Goal: Browse casually: Explore the website without a specific task or goal

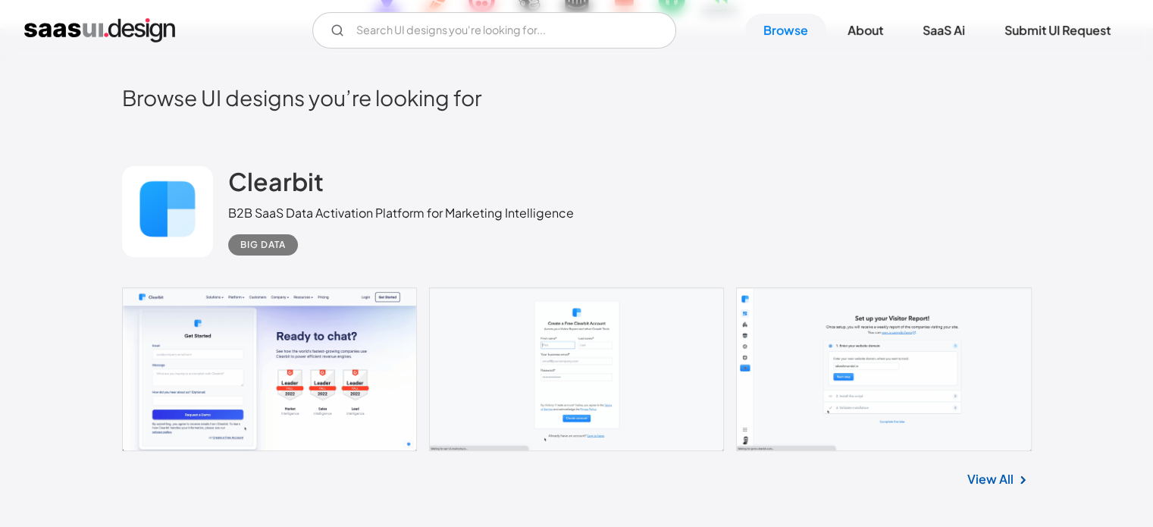
scroll to position [379, 0]
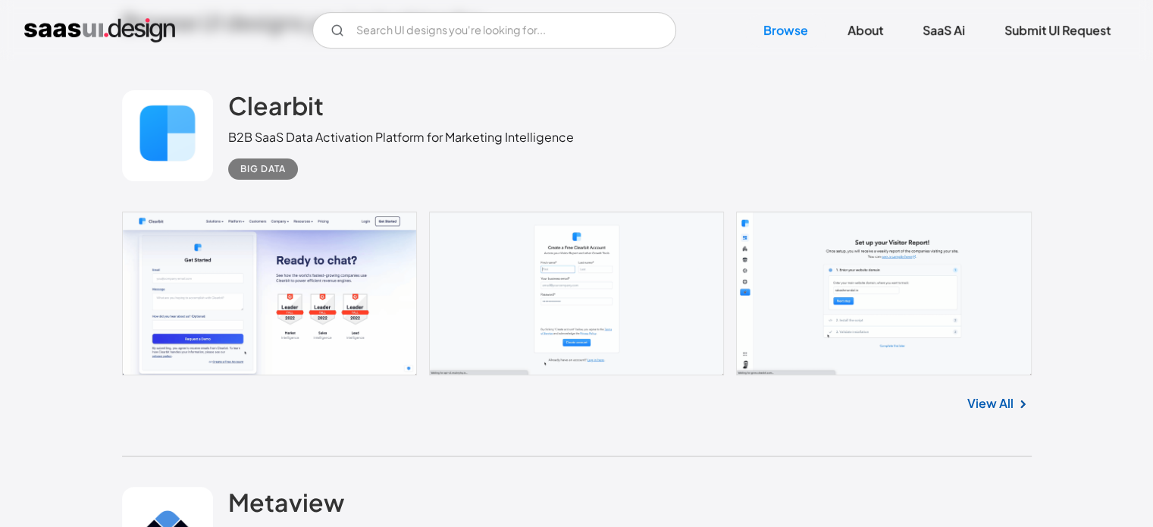
click at [268, 136] on div "B2B SaaS Data Activation Platform for Marketing Intelligence" at bounding box center [401, 137] width 346 height 18
click at [283, 99] on h2 "Clearbit" at bounding box center [276, 105] width 96 height 30
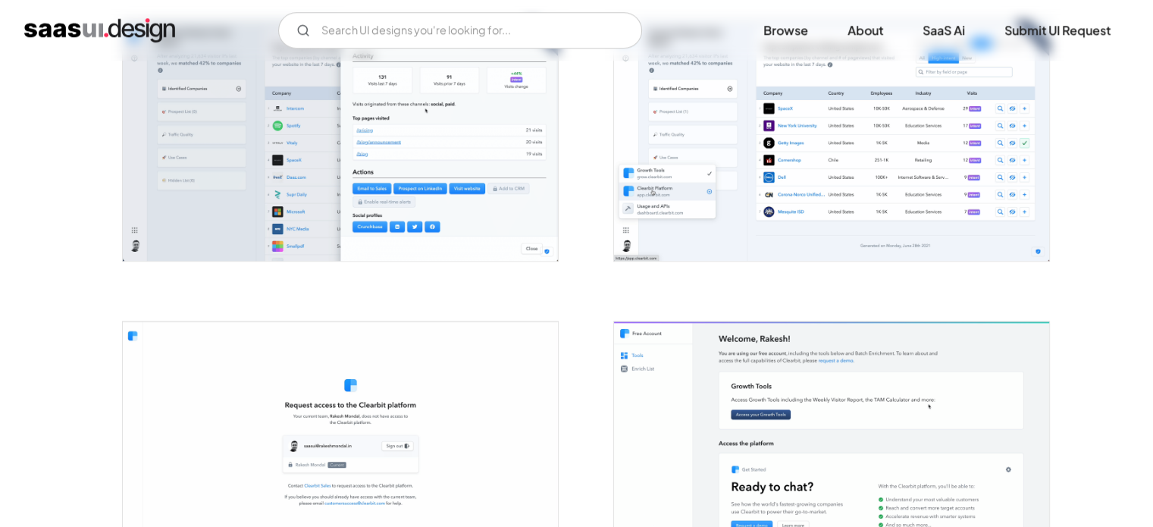
scroll to position [1441, 0]
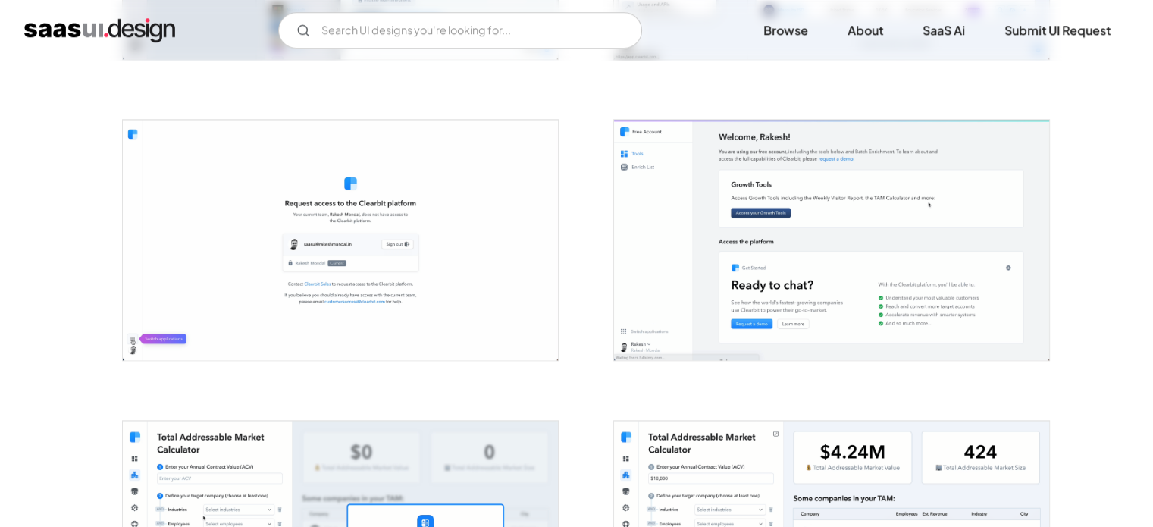
click at [323, 249] on img "open lightbox" at bounding box center [340, 240] width 435 height 240
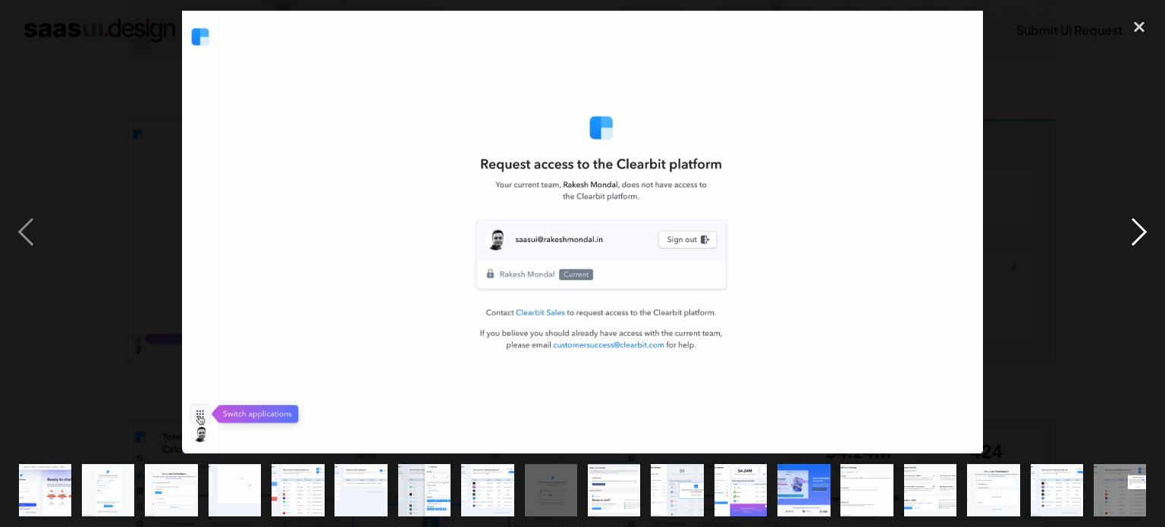
drag, startPoint x: 1140, startPoint y: 20, endPoint x: 1122, endPoint y: 108, distance: 89.8
click at [1122, 108] on div at bounding box center [582, 232] width 1165 height 443
click at [1119, 239] on div "next image" at bounding box center [1139, 232] width 52 height 443
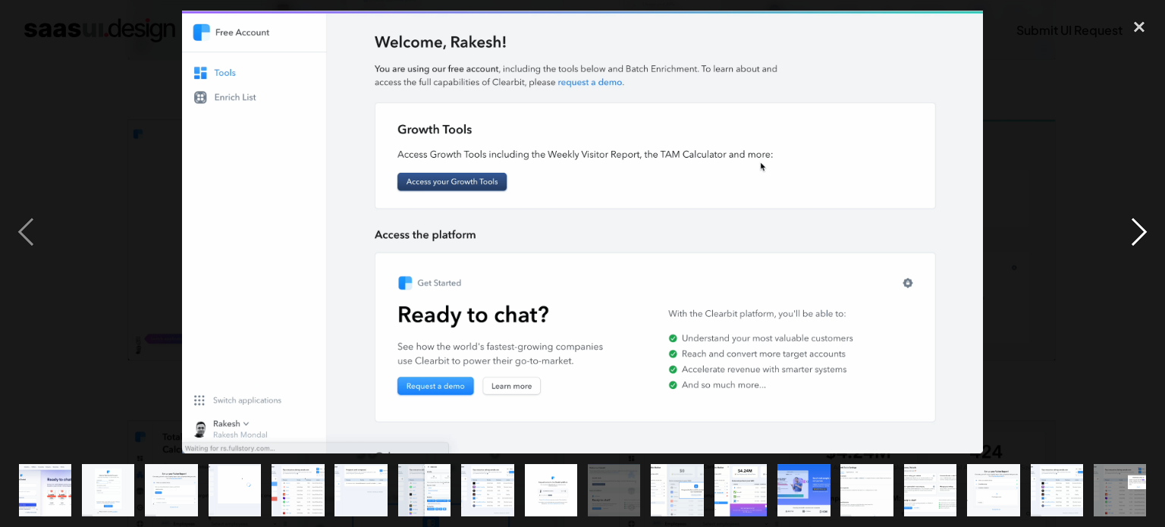
click at [1142, 234] on div "next image" at bounding box center [1139, 232] width 52 height 443
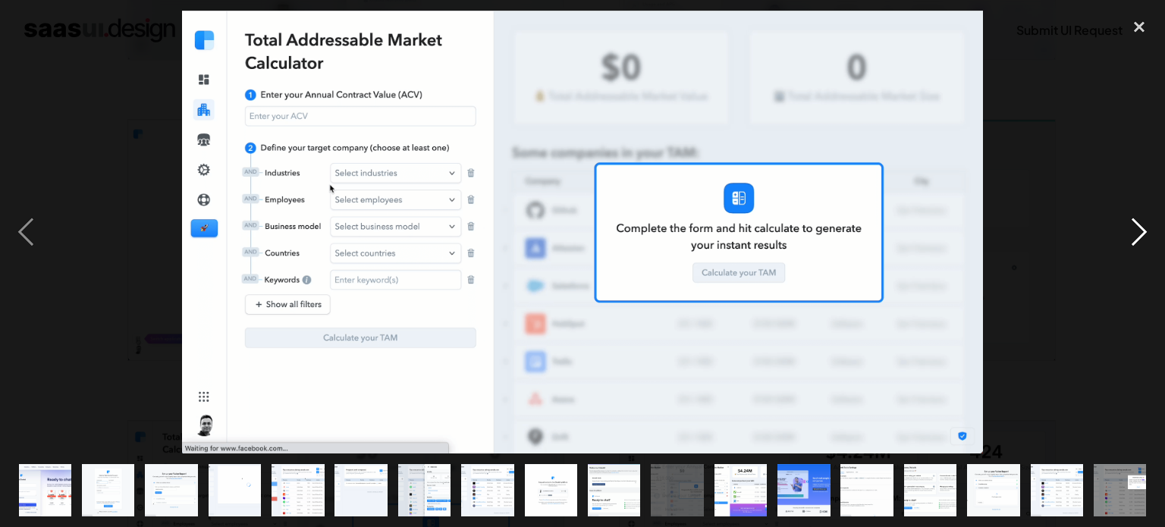
click at [1142, 234] on div "next image" at bounding box center [1139, 232] width 52 height 443
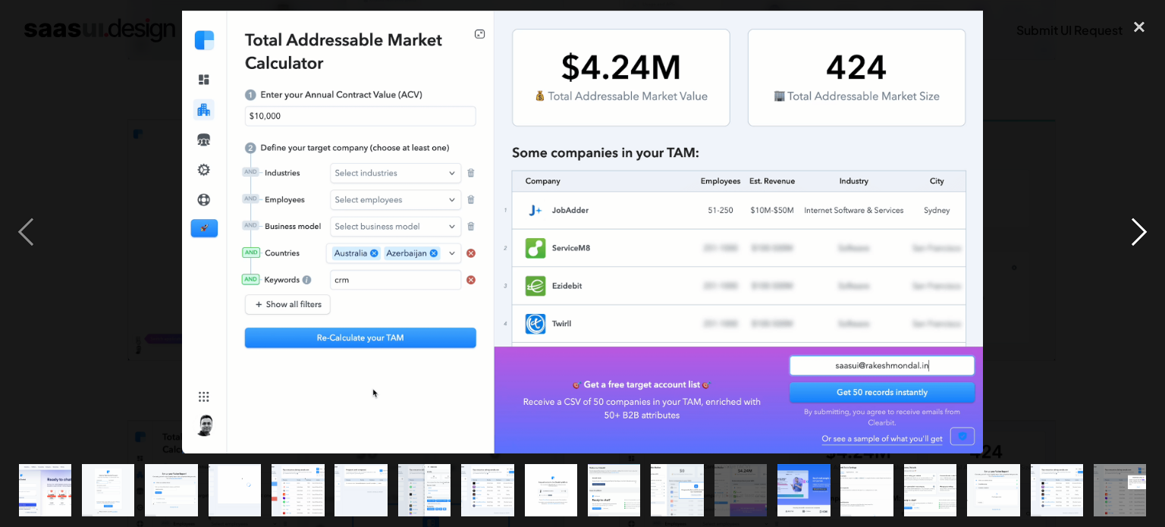
click at [1142, 234] on div "next image" at bounding box center [1139, 232] width 52 height 443
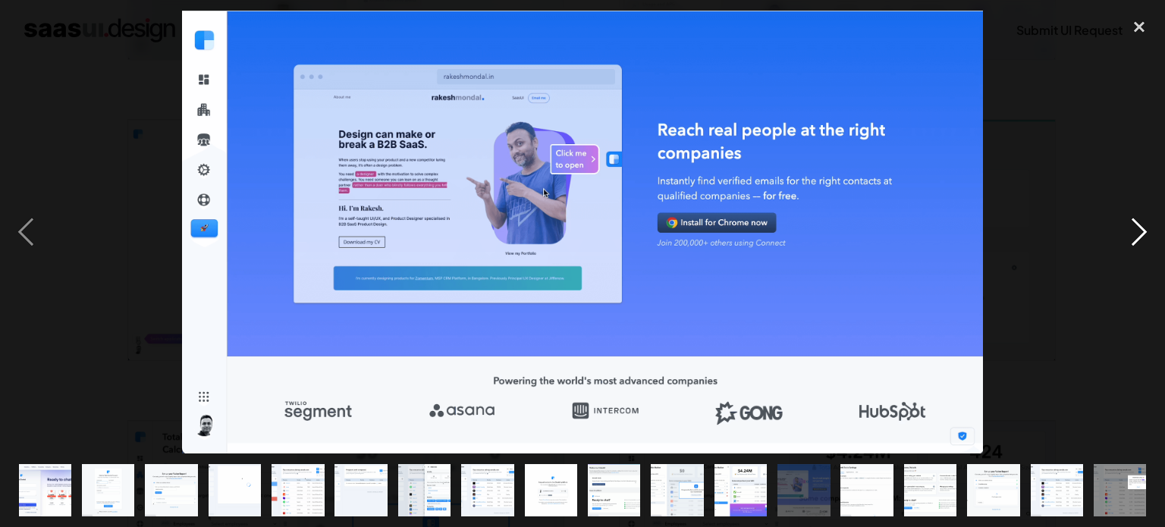
click at [1142, 234] on div "next image" at bounding box center [1139, 232] width 52 height 443
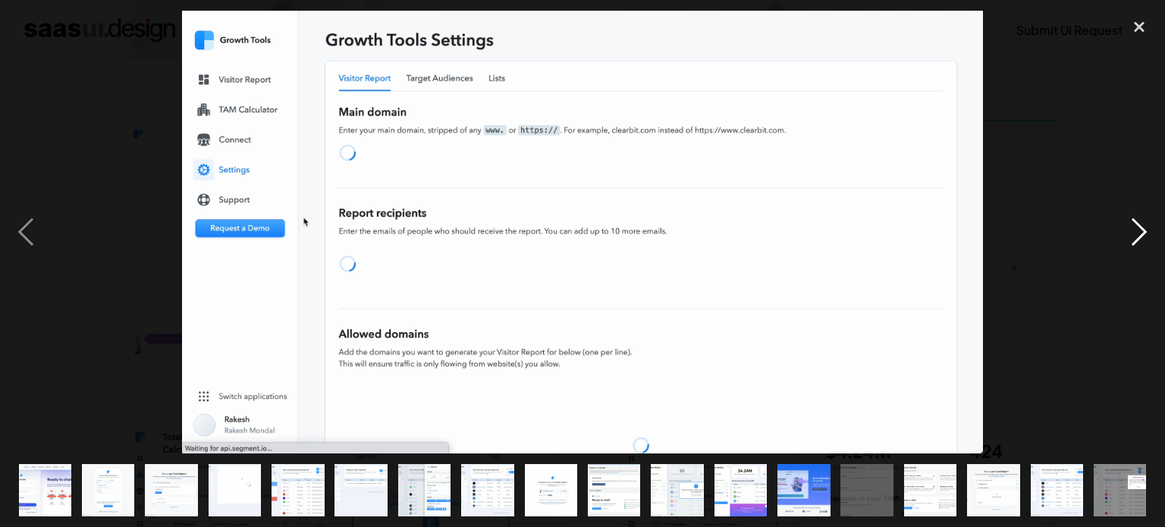
click at [1142, 234] on div "next image" at bounding box center [1139, 232] width 52 height 443
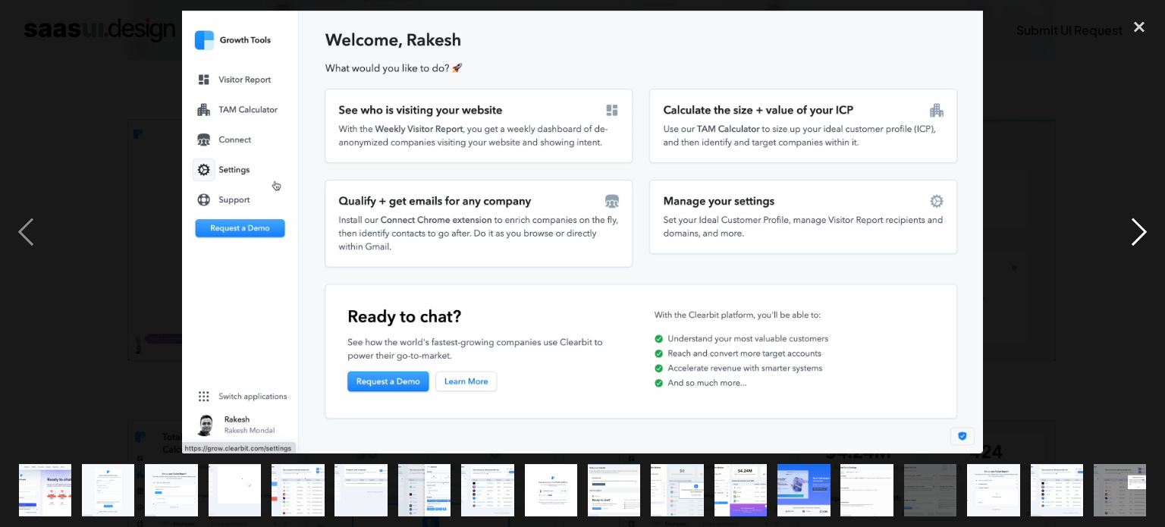
click at [1142, 234] on div "next image" at bounding box center [1139, 232] width 52 height 443
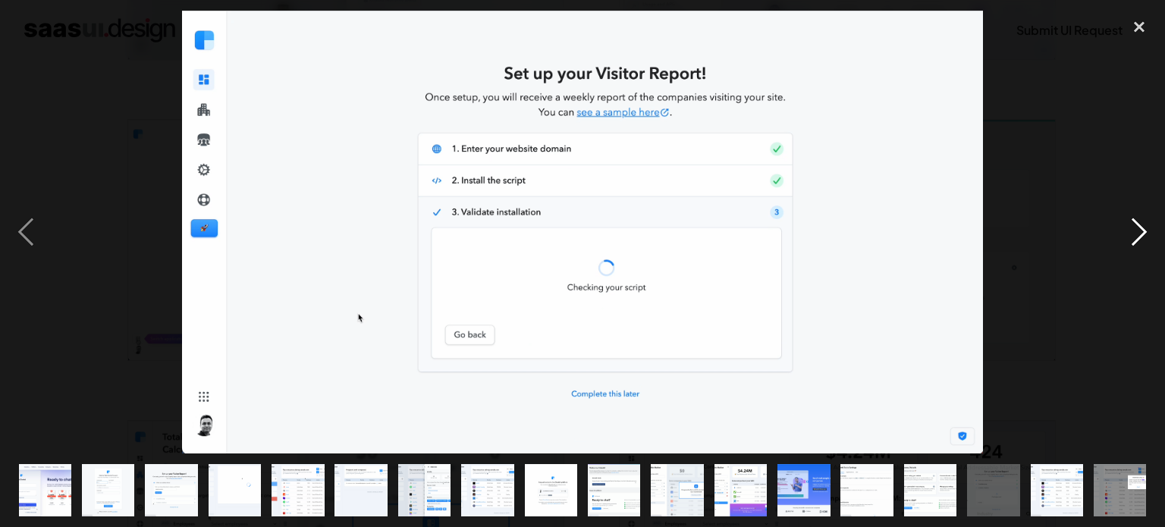
click at [1142, 234] on div "next image" at bounding box center [1139, 232] width 52 height 443
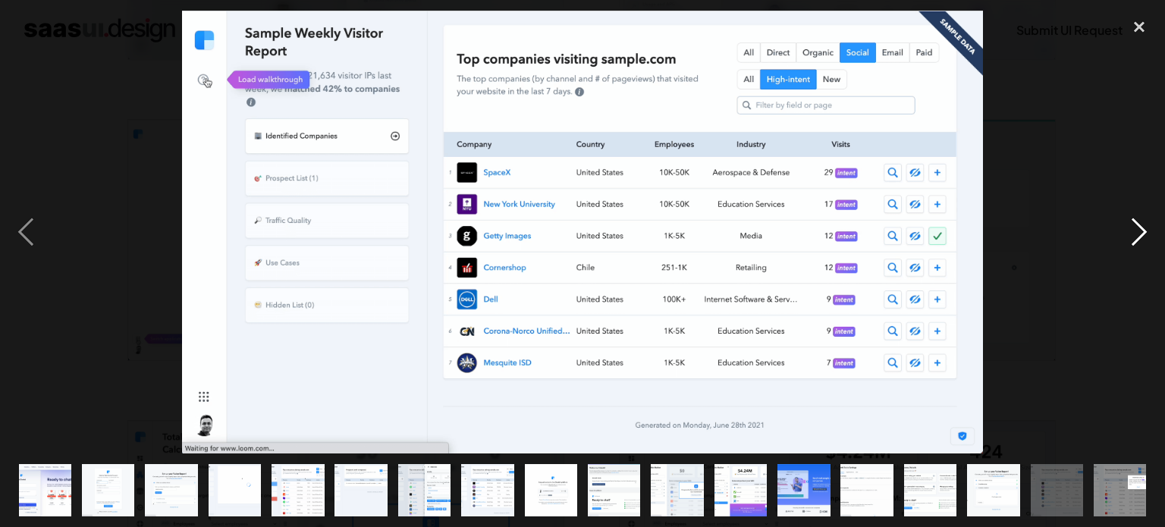
click at [1149, 241] on div "next image" at bounding box center [1139, 232] width 52 height 443
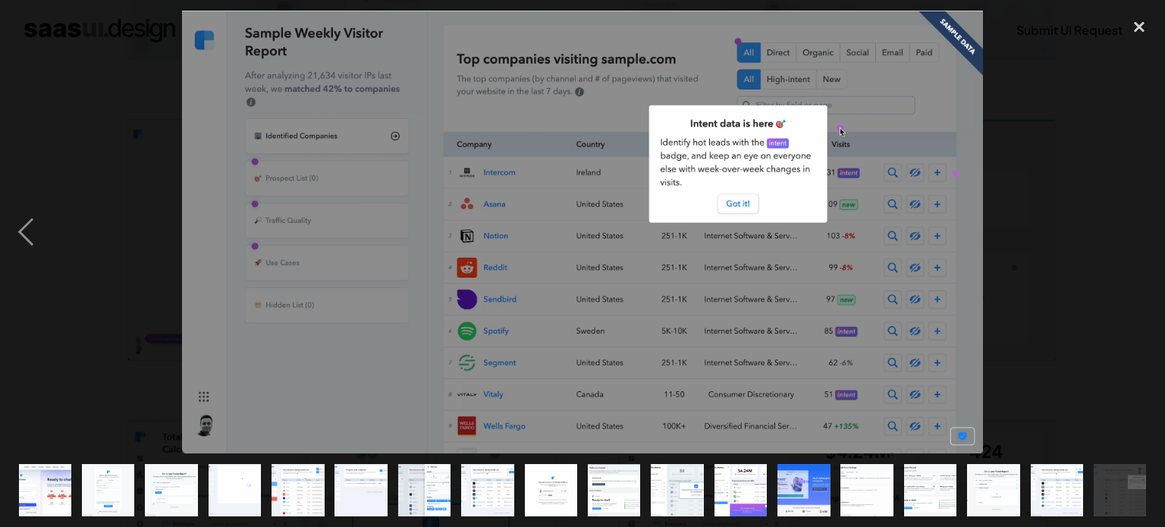
click at [1149, 241] on div "next image" at bounding box center [1139, 232] width 52 height 443
click at [1139, 27] on div "close lightbox" at bounding box center [1139, 27] width 52 height 33
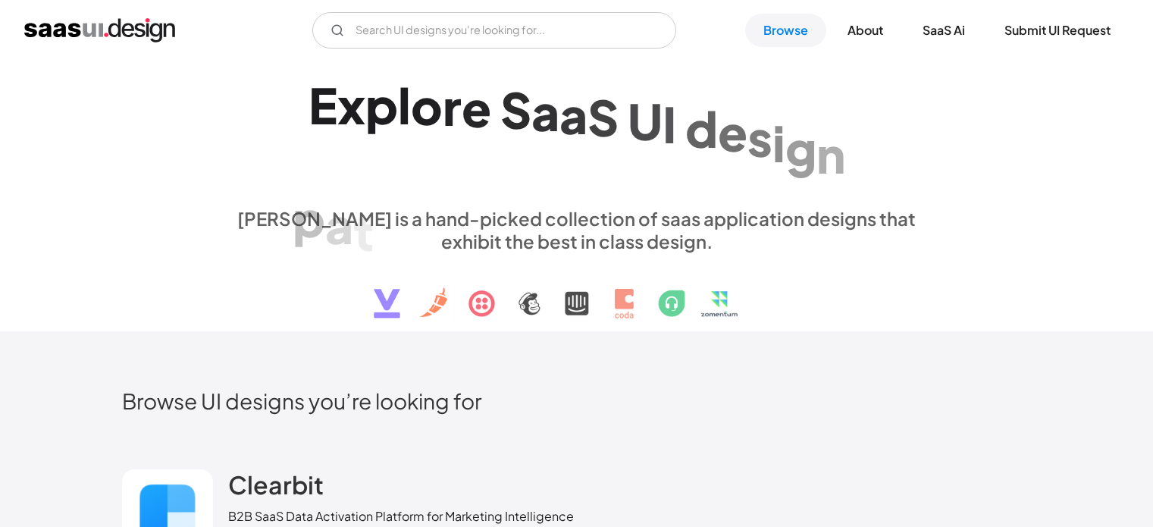
scroll to position [758, 0]
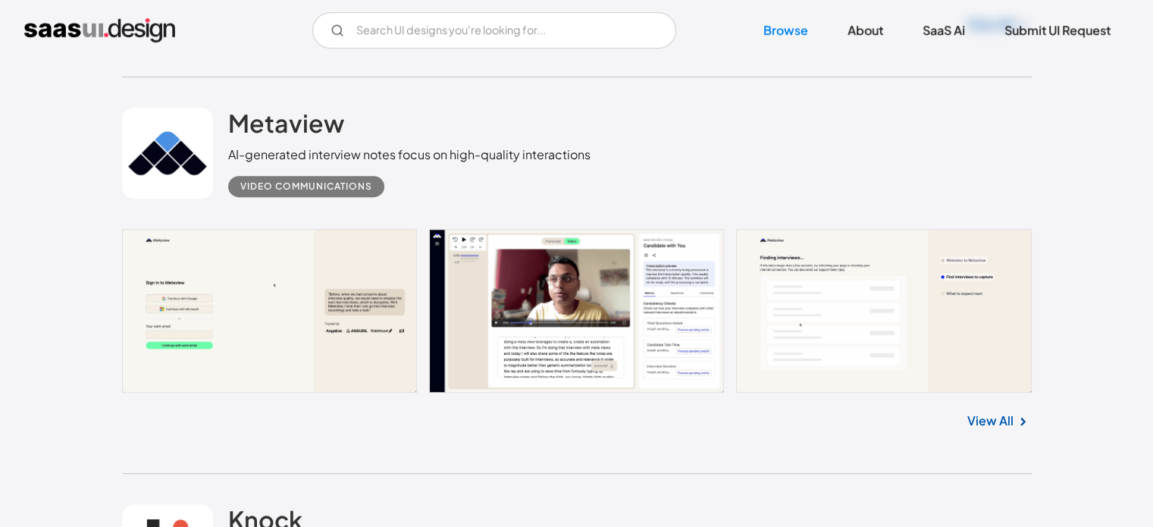
click at [969, 417] on link "View All" at bounding box center [990, 421] width 46 height 18
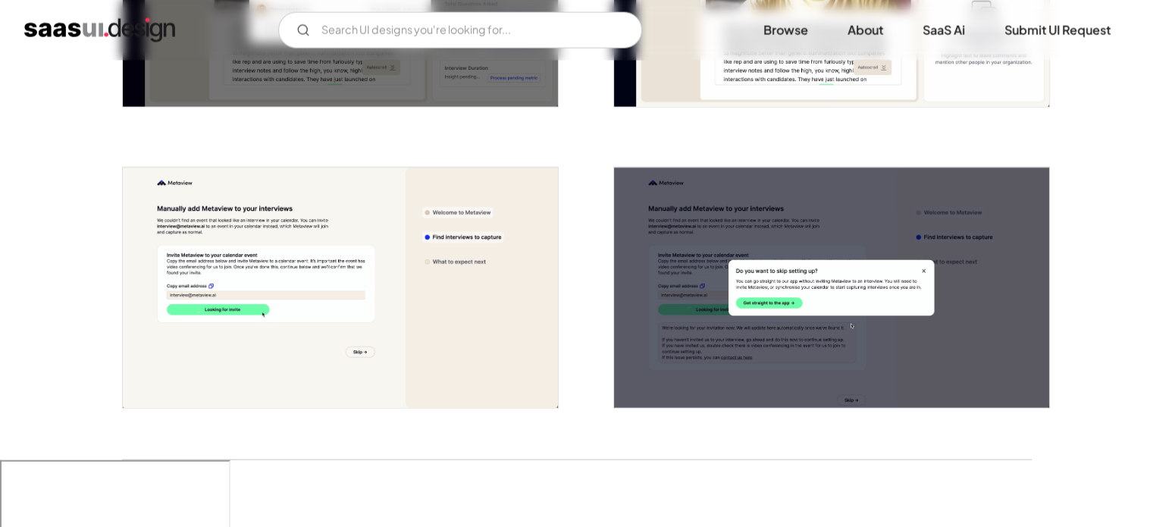
scroll to position [3639, 0]
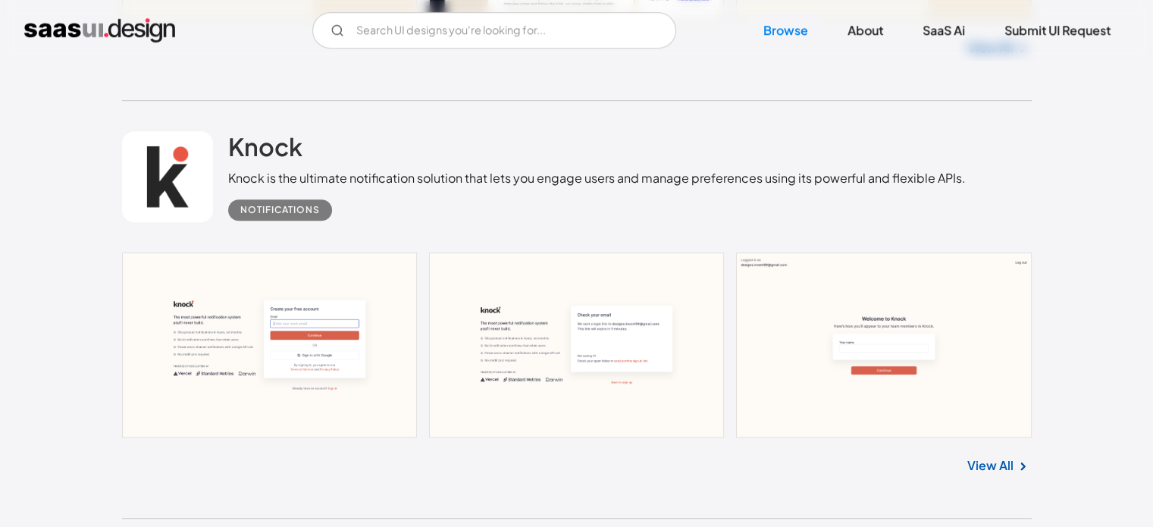
scroll to position [1213, 0]
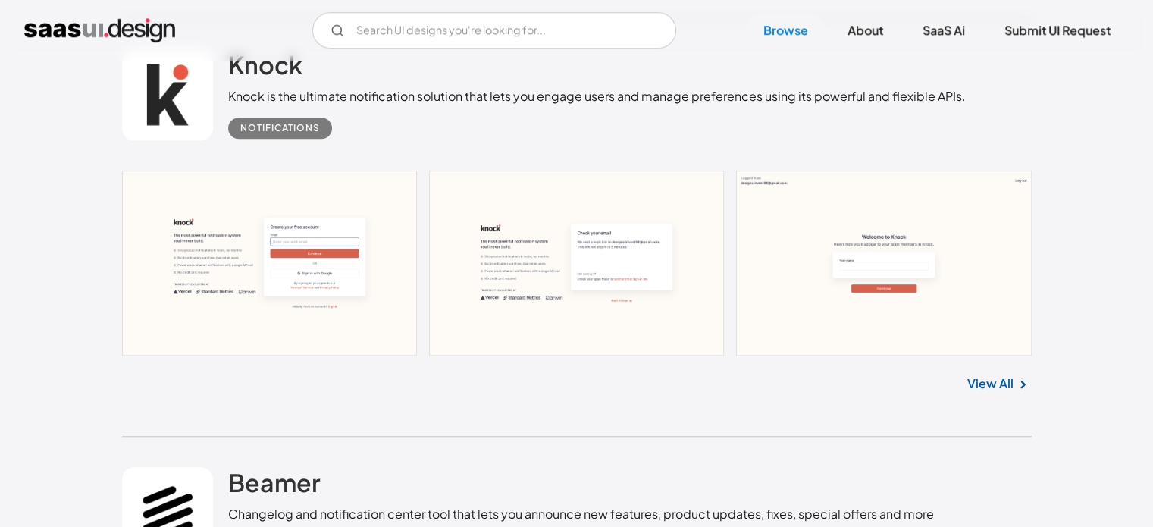
click at [986, 387] on link "View All" at bounding box center [990, 384] width 46 height 18
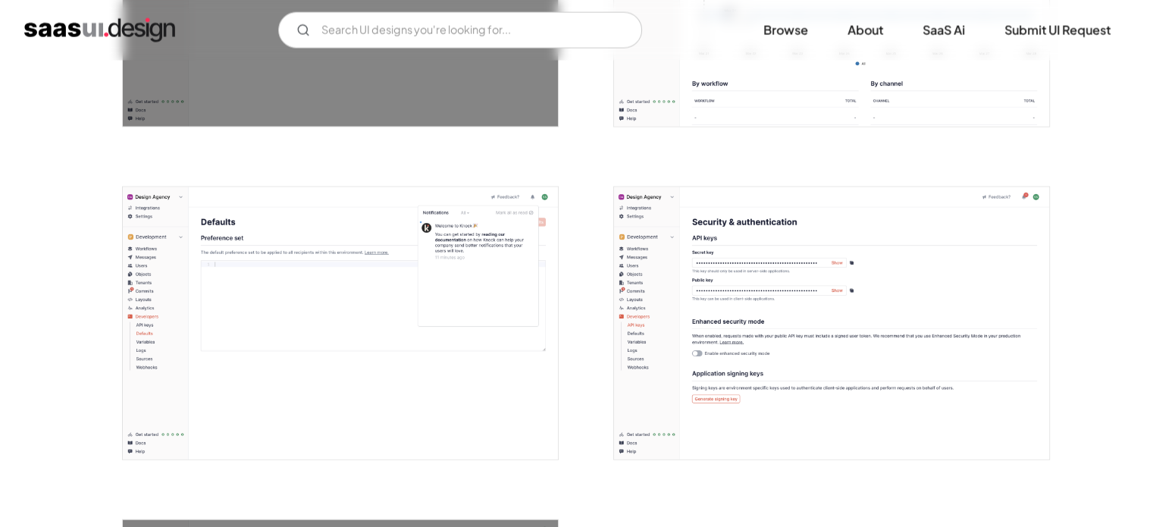
scroll to position [3563, 0]
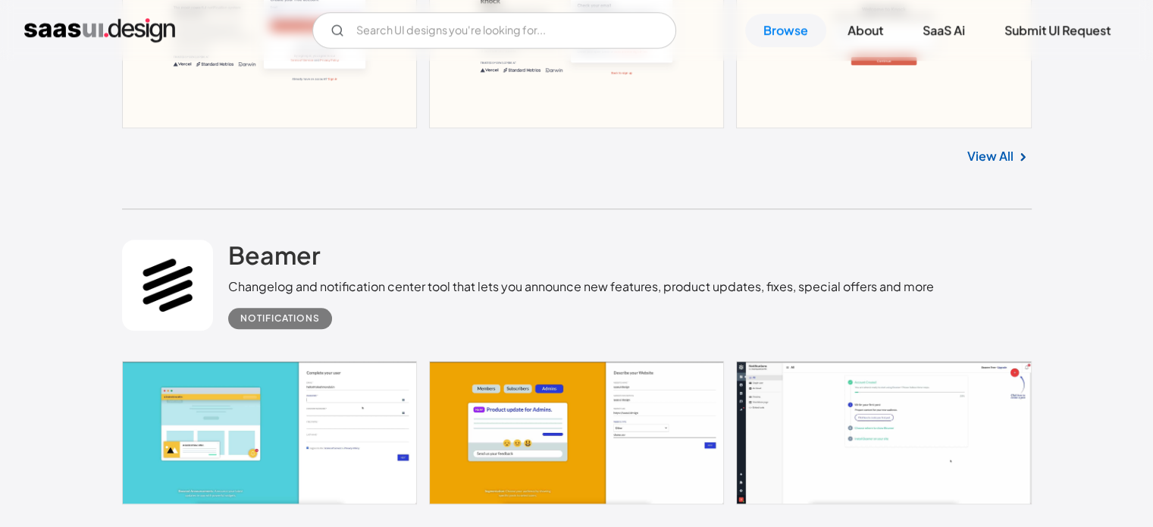
scroll to position [1441, 0]
click at [988, 523] on link "View All" at bounding box center [990, 532] width 46 height 18
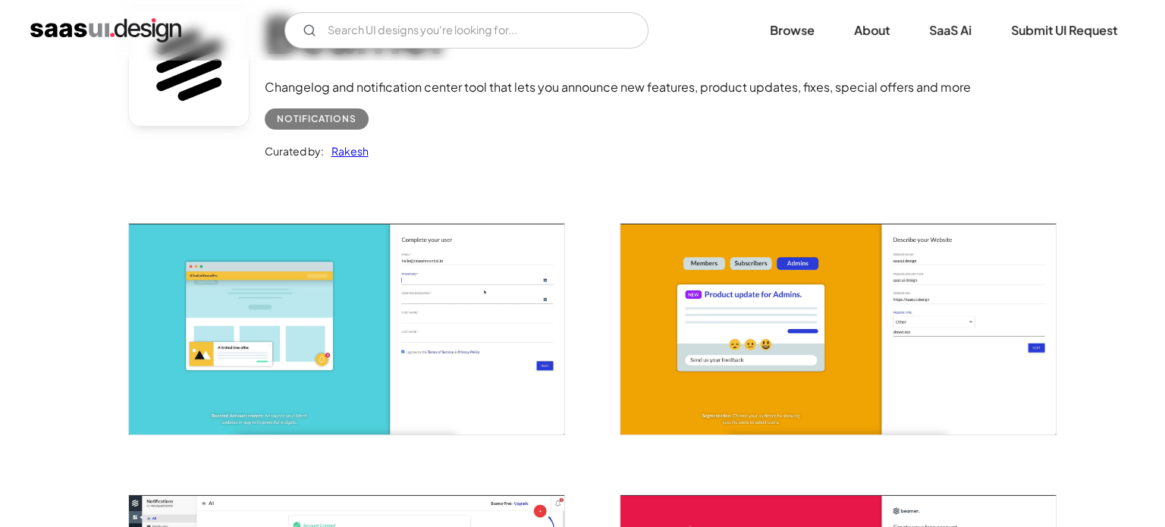
scroll to position [227, 0]
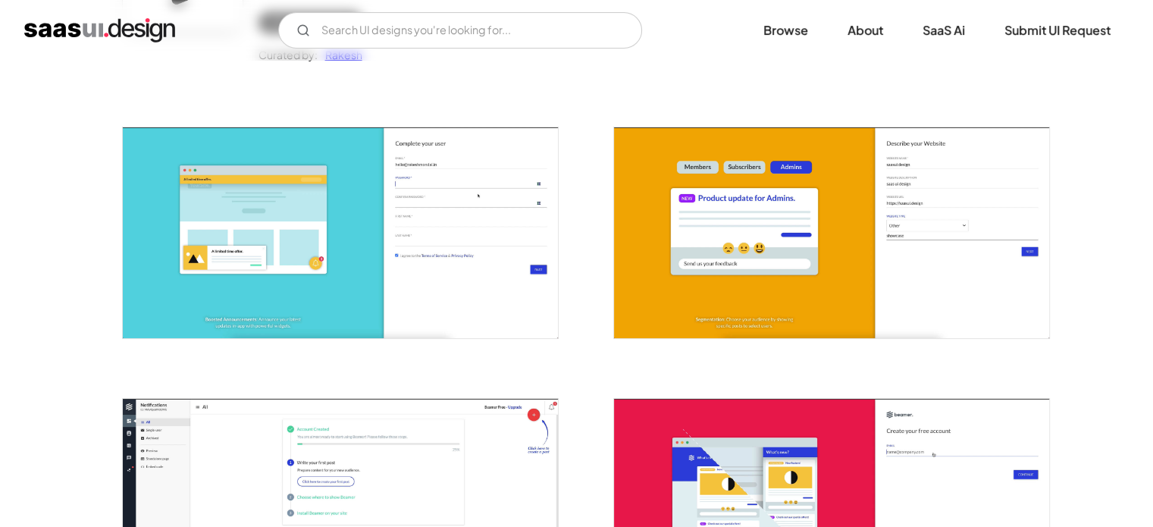
click at [493, 271] on img "open lightbox" at bounding box center [340, 232] width 435 height 211
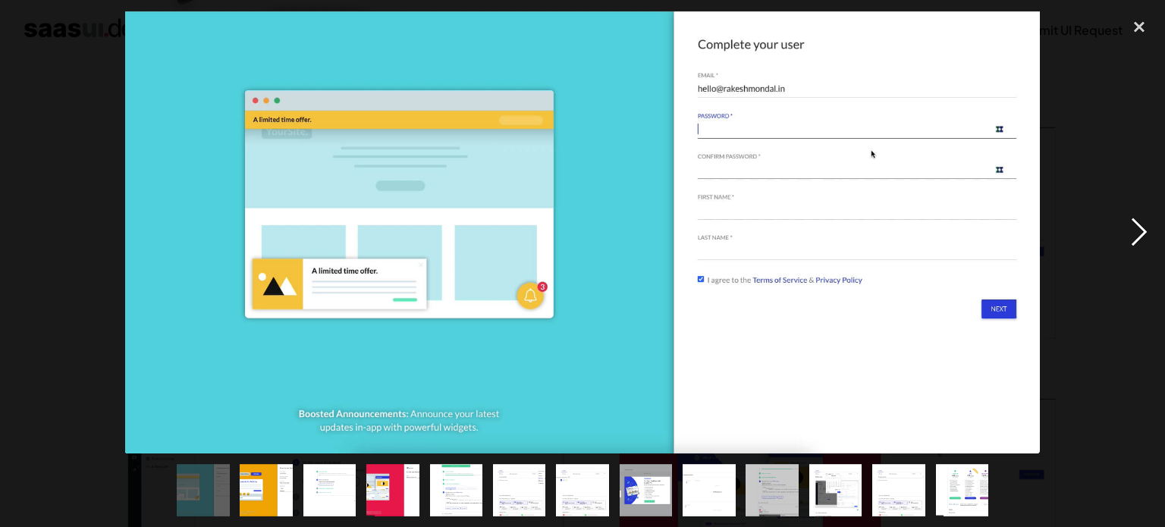
click at [1127, 238] on div "next image" at bounding box center [1139, 232] width 52 height 443
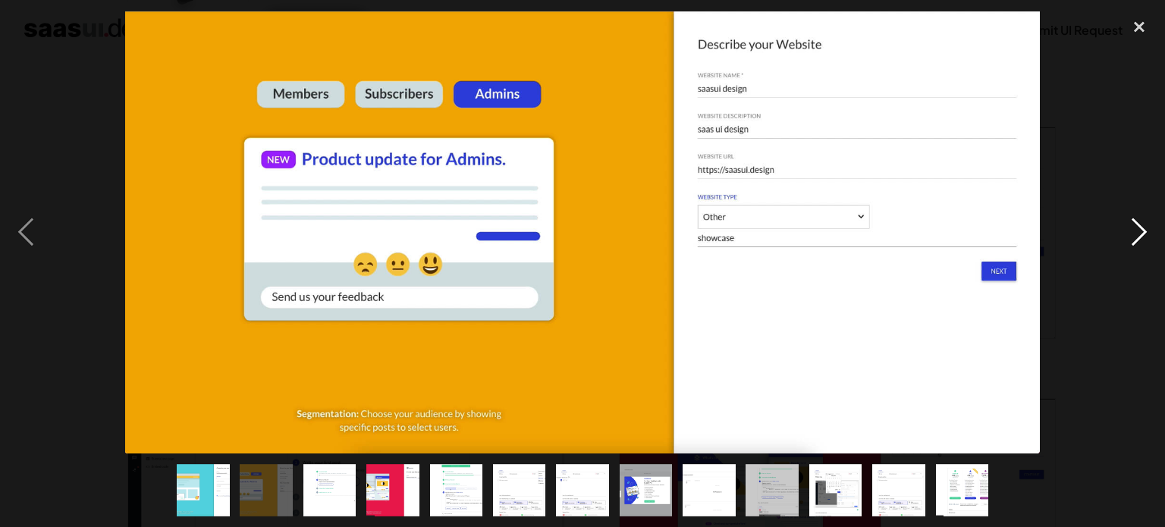
click at [1127, 238] on div "next image" at bounding box center [1139, 232] width 52 height 443
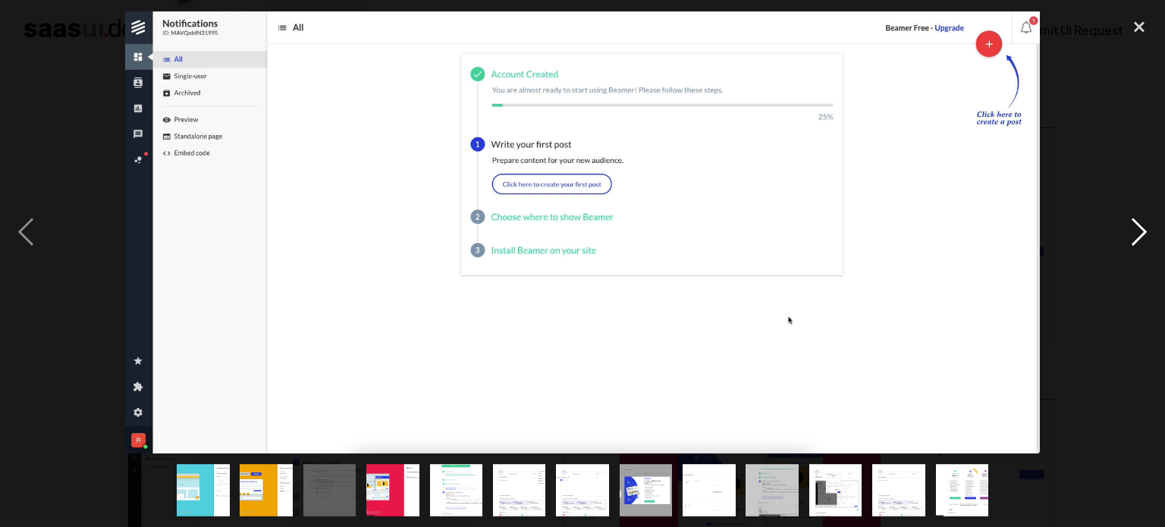
click at [1127, 238] on div "next image" at bounding box center [1139, 232] width 52 height 443
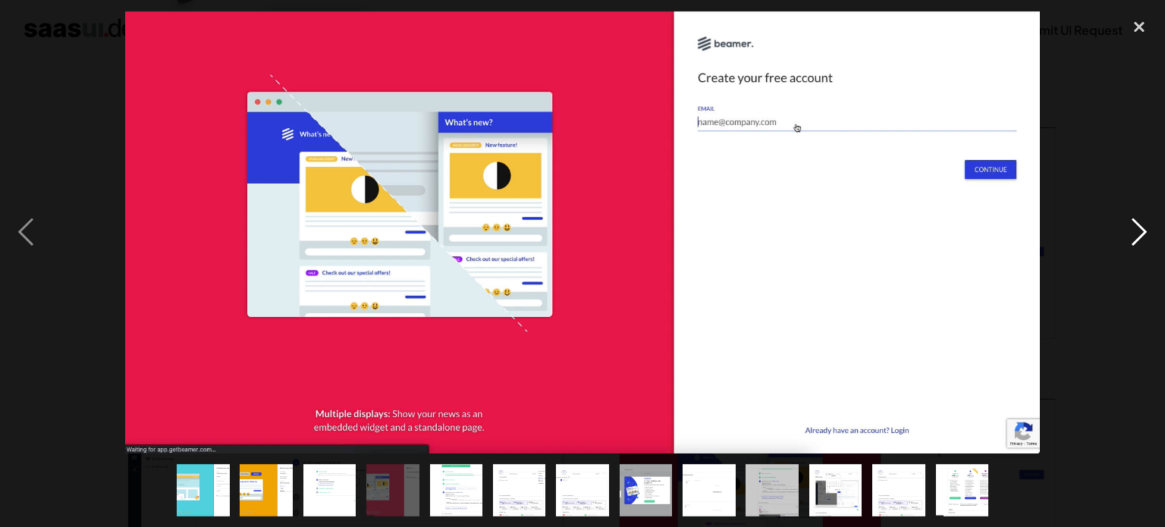
click at [1127, 238] on div "next image" at bounding box center [1139, 232] width 52 height 443
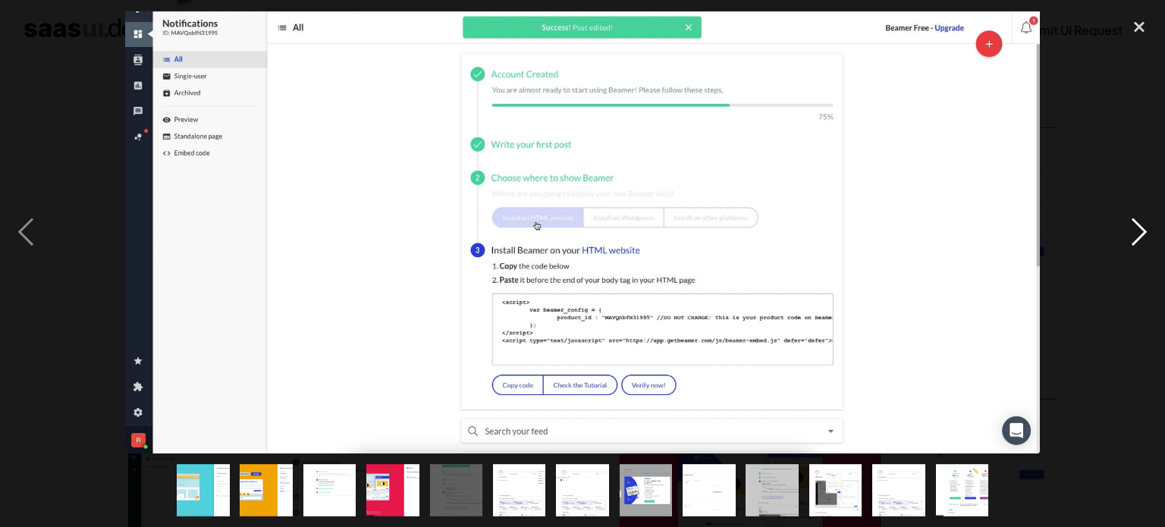
click at [1127, 238] on div "next image" at bounding box center [1139, 232] width 52 height 443
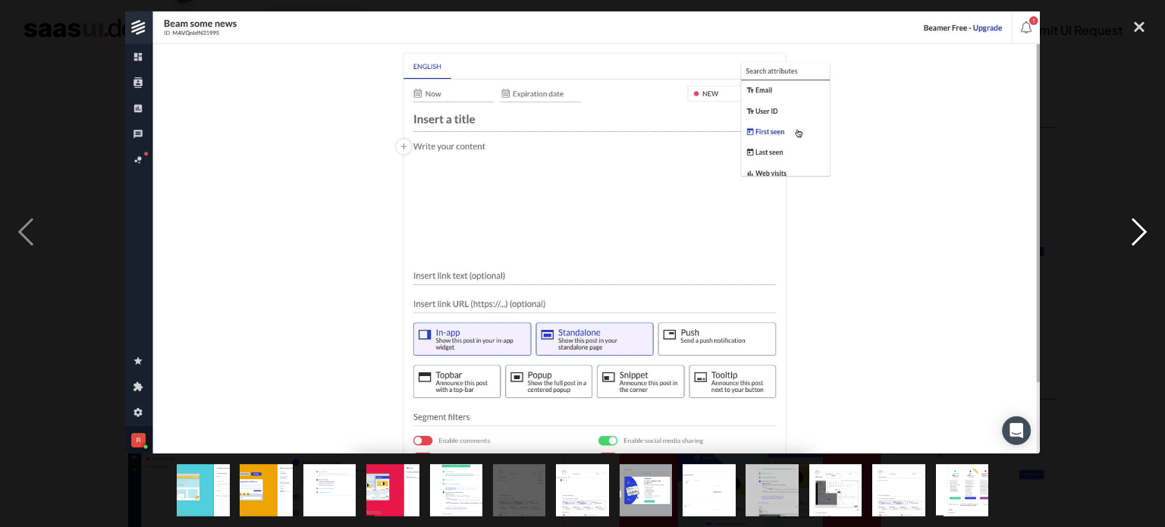
click at [1127, 238] on div "next image" at bounding box center [1139, 232] width 52 height 443
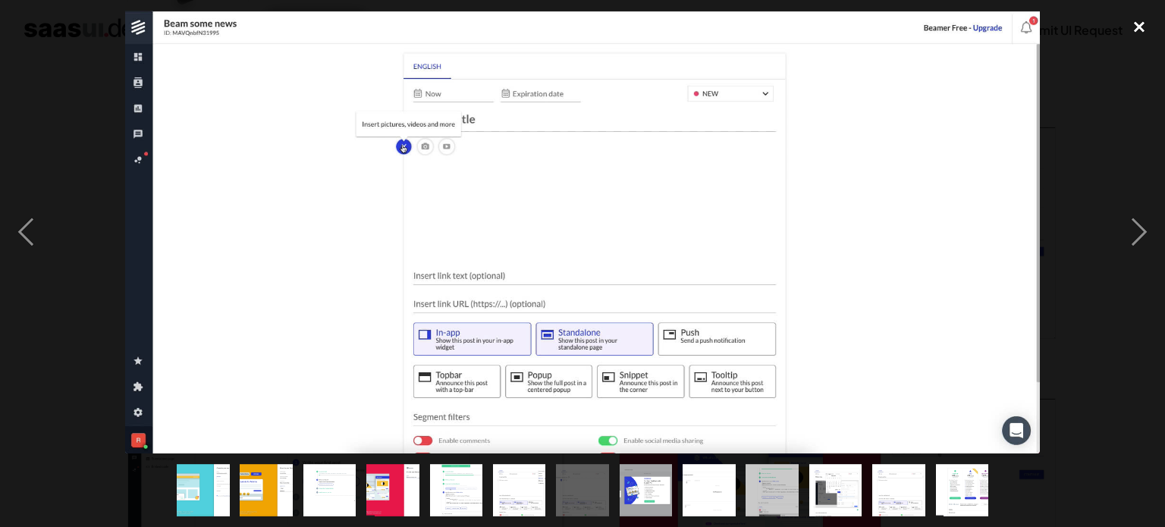
click at [1137, 30] on div "close lightbox" at bounding box center [1139, 27] width 52 height 33
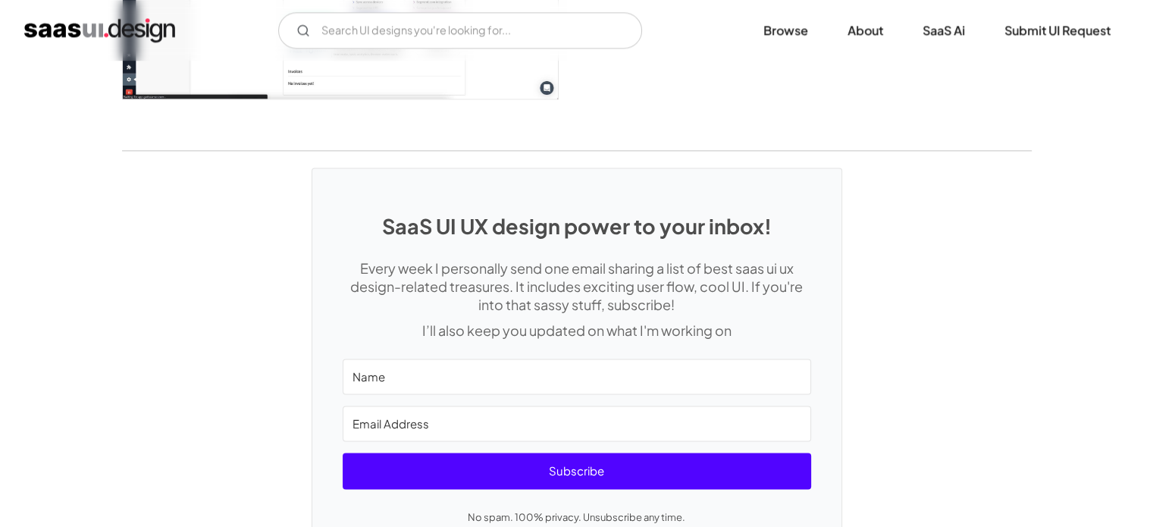
scroll to position [2199, 0]
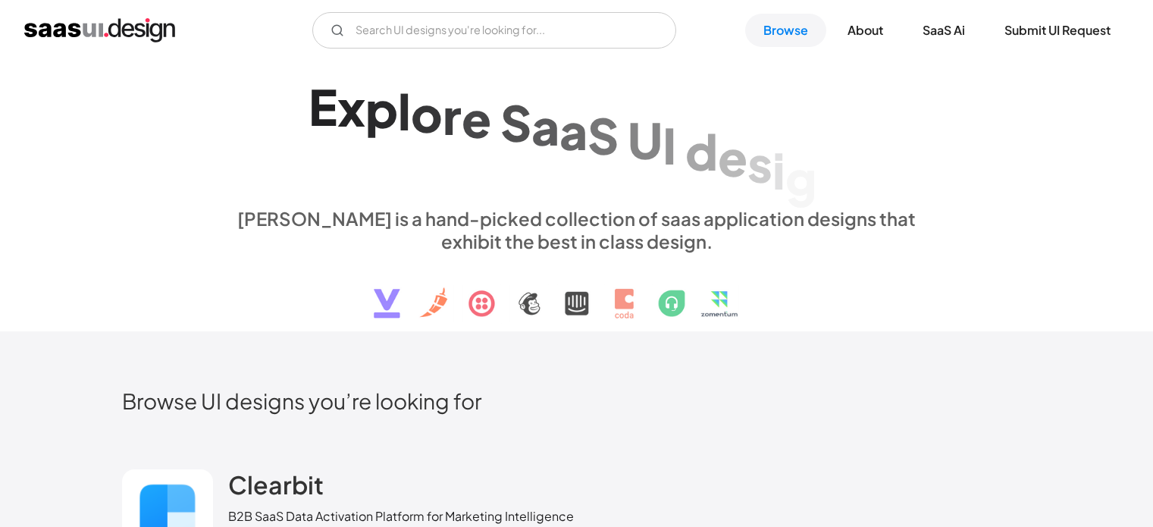
scroll to position [1894, 0]
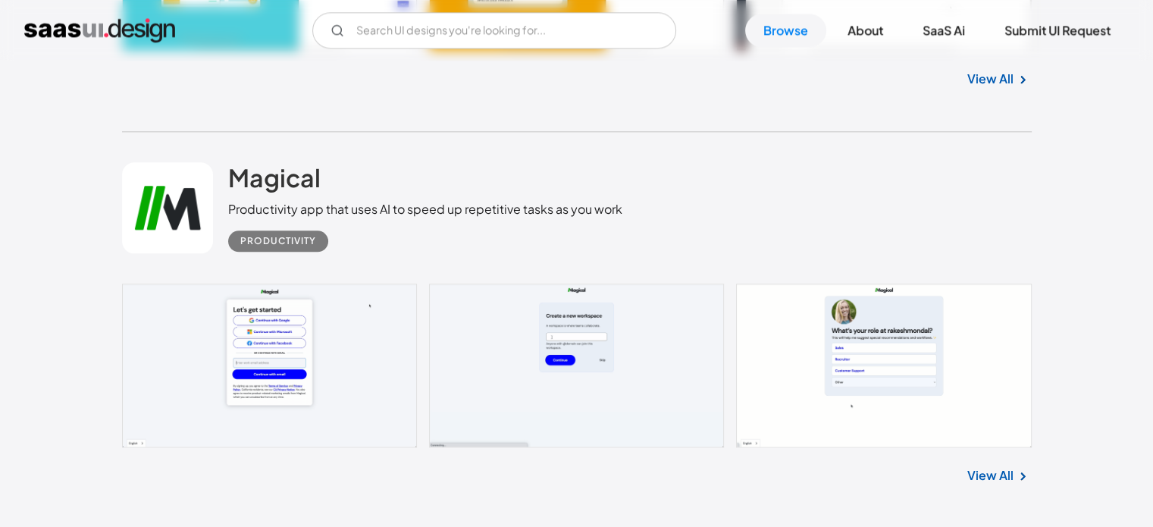
click at [992, 459] on div "View All" at bounding box center [577, 472] width 910 height 50
click at [995, 467] on link "View All" at bounding box center [990, 475] width 46 height 18
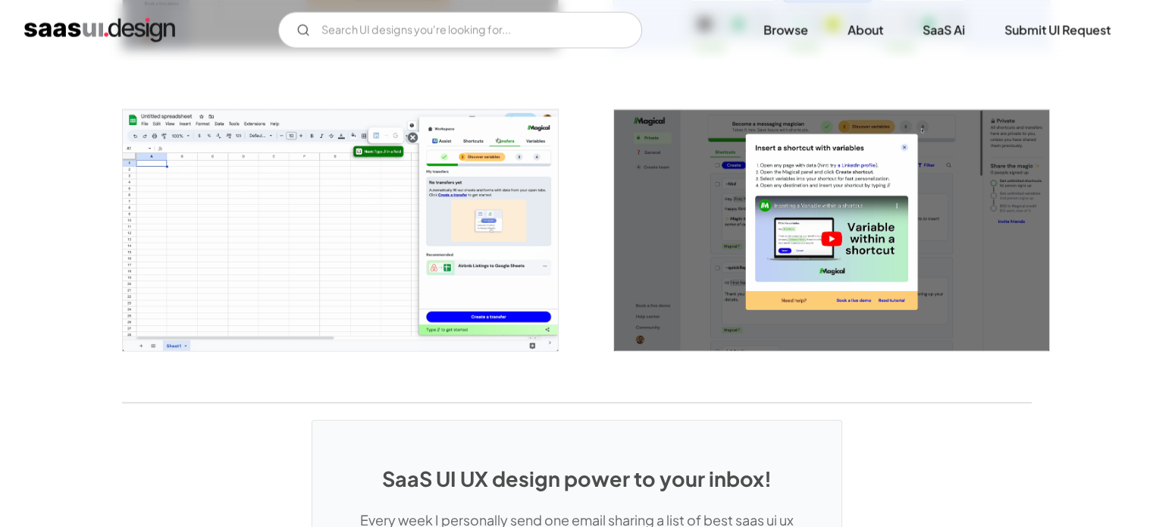
scroll to position [3630, 0]
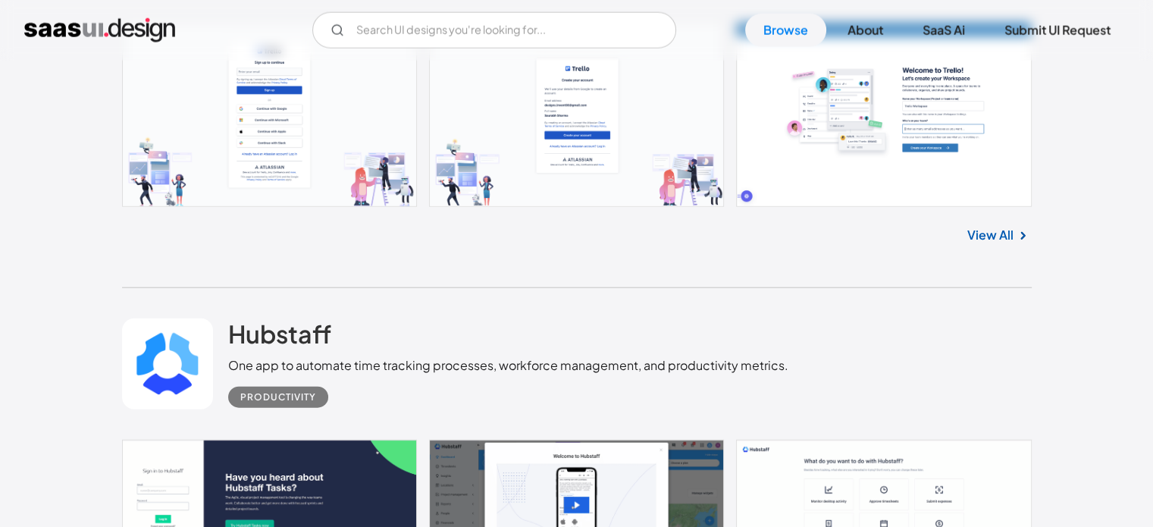
scroll to position [3865, 0]
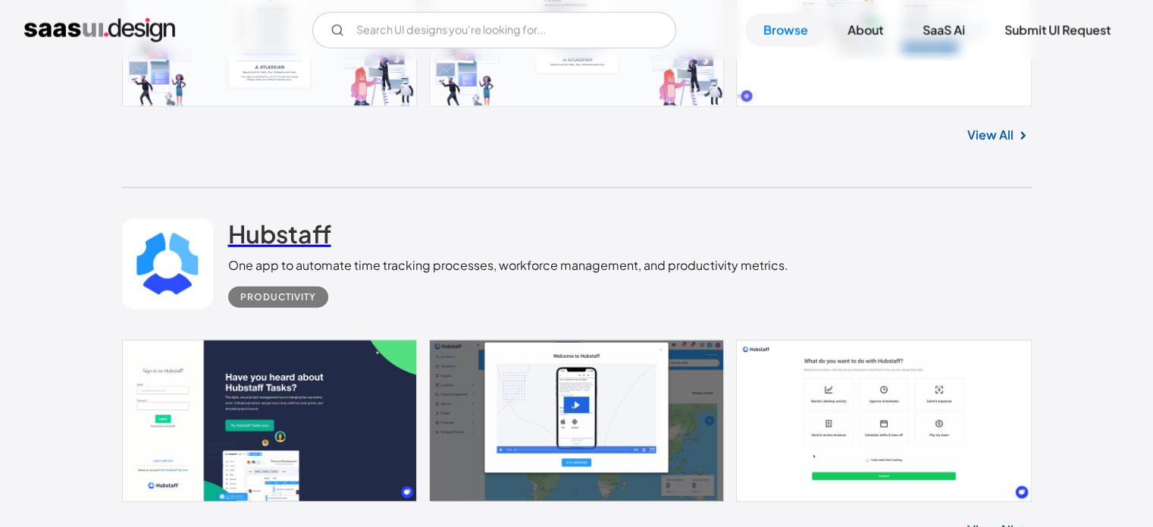
click at [306, 240] on h2 "Hubstaff" at bounding box center [279, 233] width 103 height 30
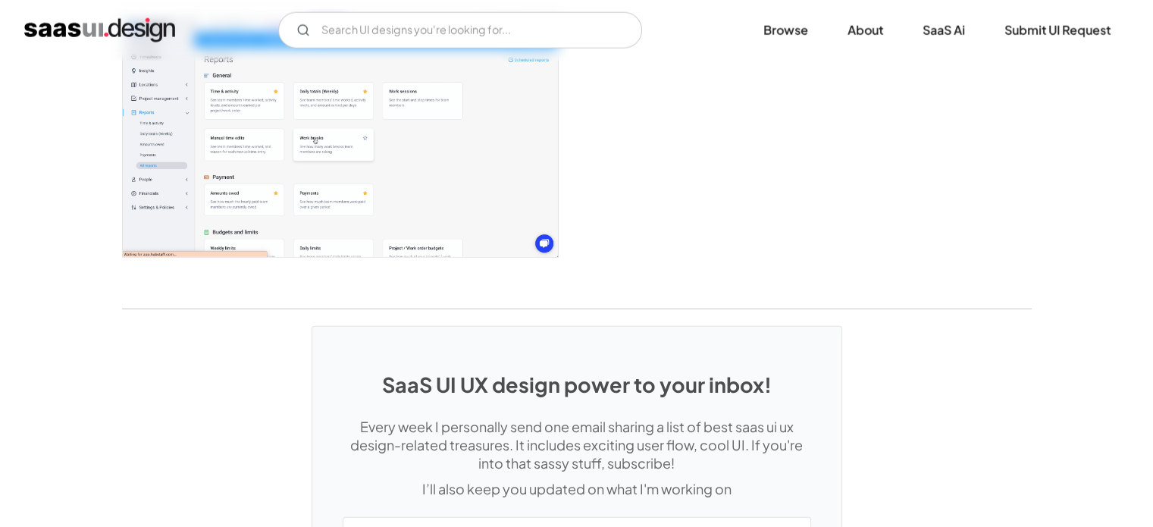
scroll to position [3791, 0]
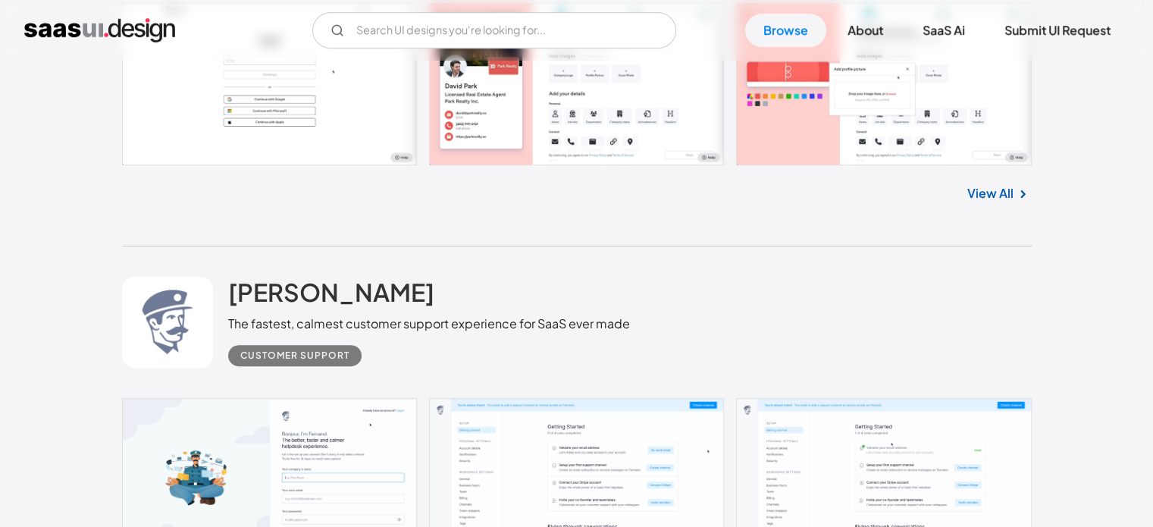
scroll to position [6064, 0]
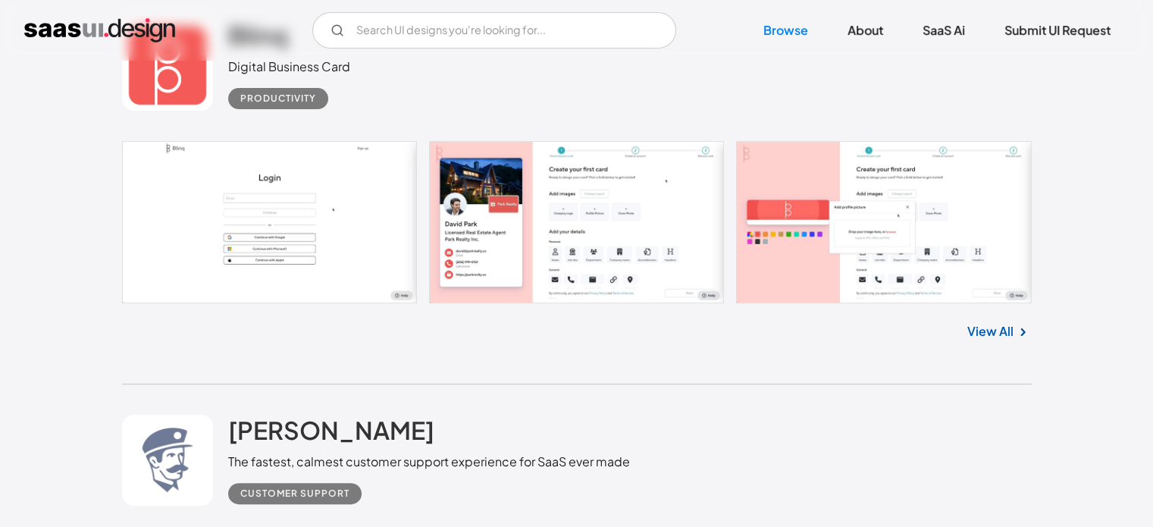
click at [1027, 334] on img at bounding box center [1023, 332] width 18 height 18
click at [986, 333] on link "View All" at bounding box center [990, 331] width 46 height 18
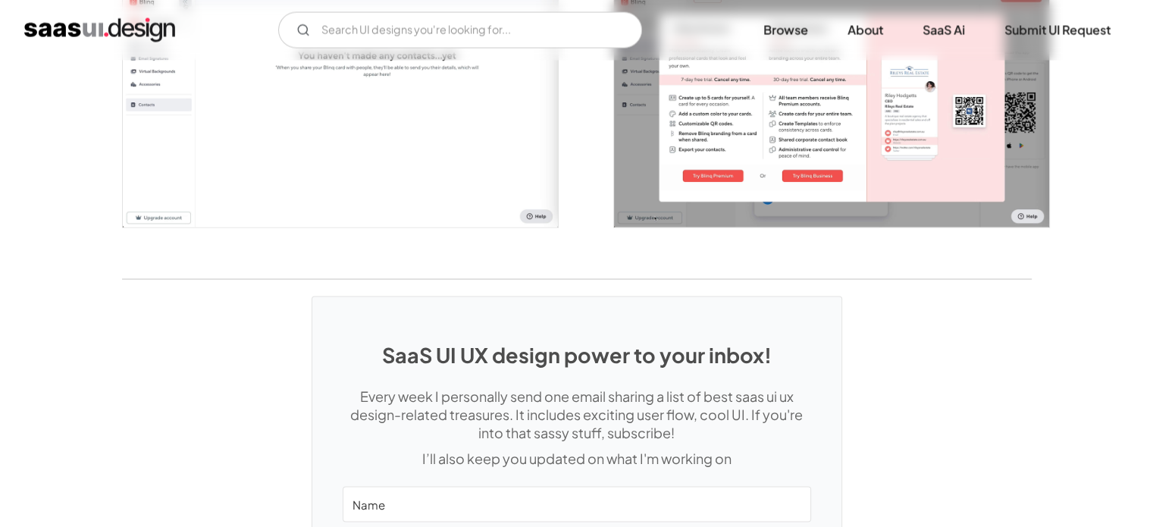
scroll to position [3260, 0]
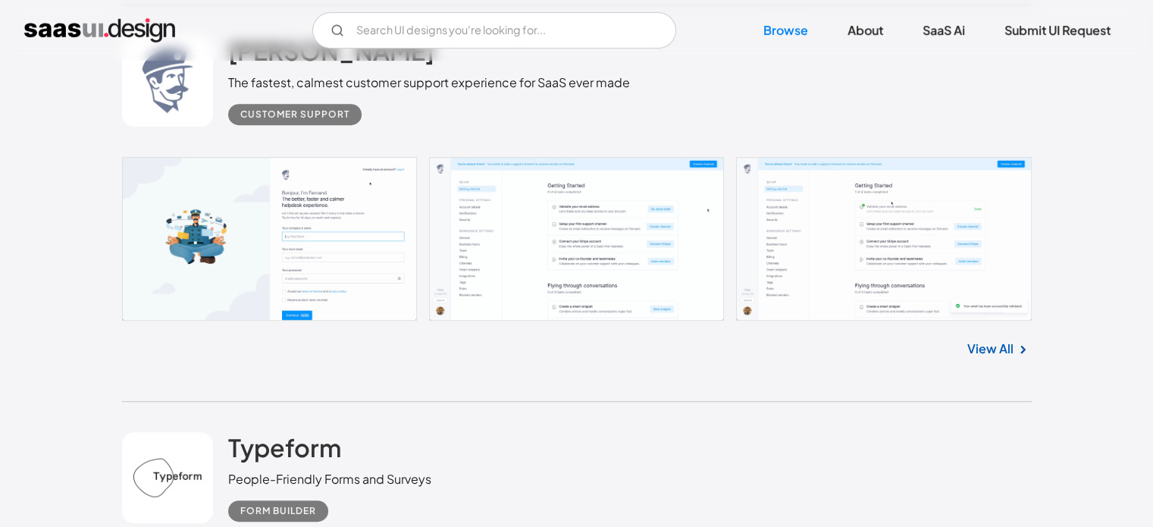
scroll to position [6443, 0]
click at [631, 221] on link at bounding box center [577, 239] width 910 height 164
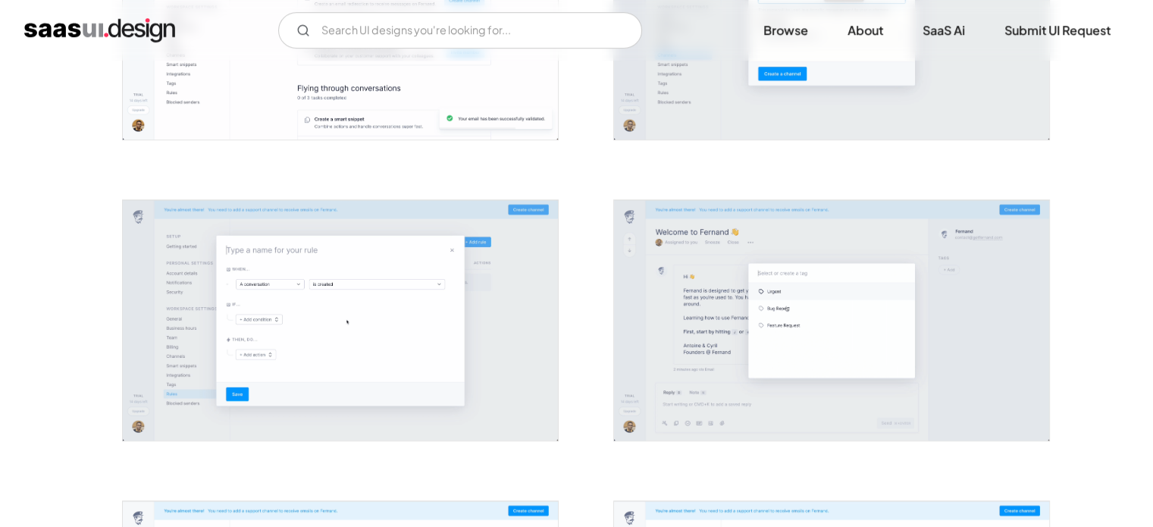
scroll to position [1137, 0]
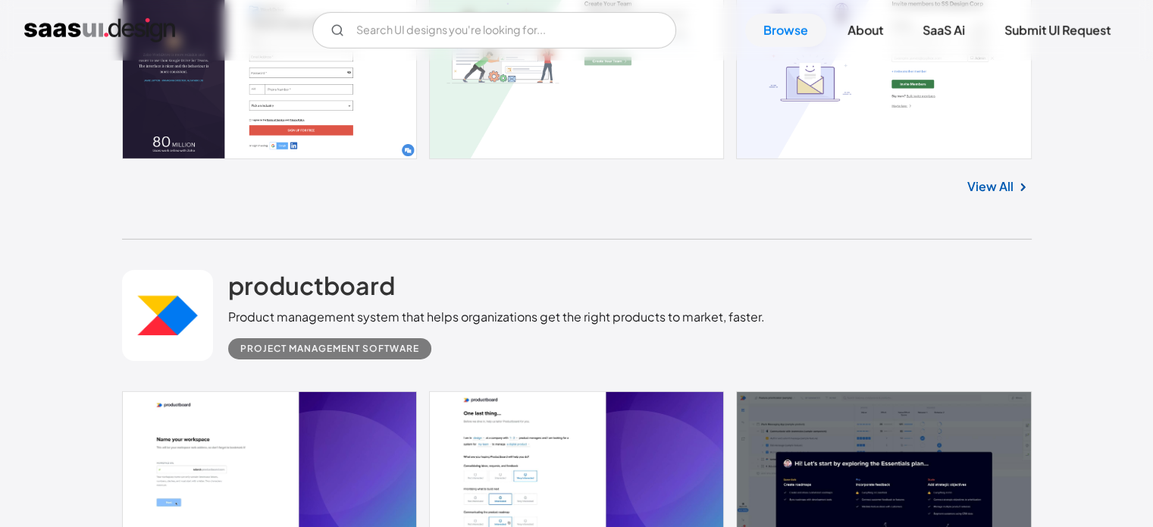
scroll to position [10689, 0]
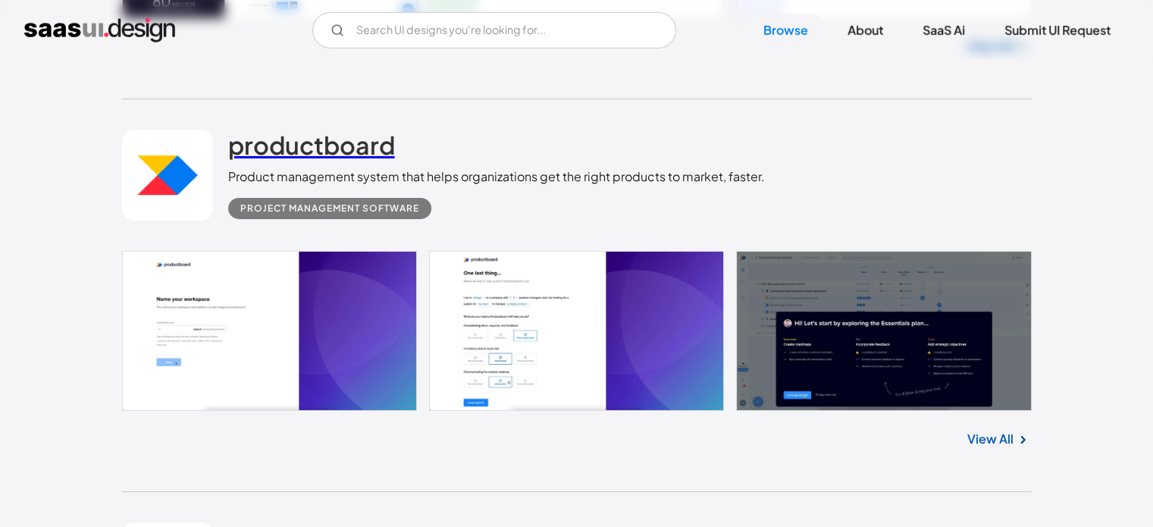
click at [340, 151] on h2 "productboard" at bounding box center [311, 145] width 167 height 30
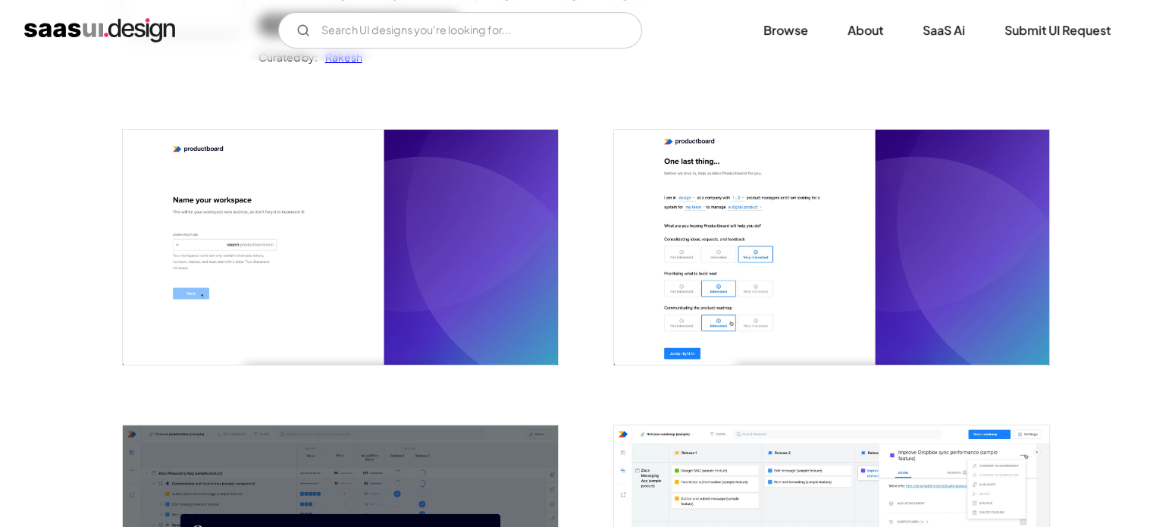
scroll to position [227, 0]
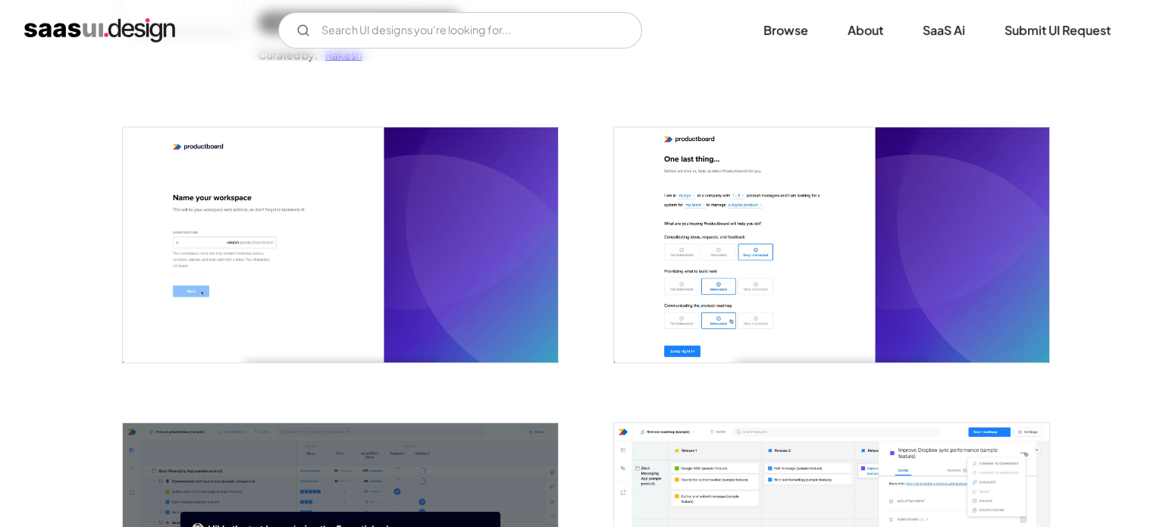
click at [890, 266] on img "open lightbox" at bounding box center [831, 244] width 435 height 234
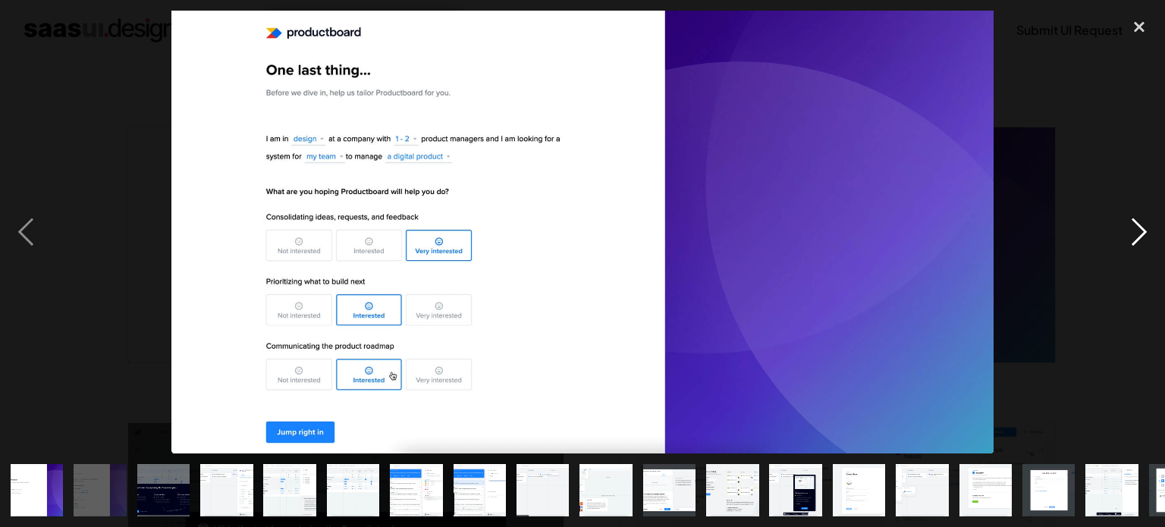
click at [1148, 244] on div "next image" at bounding box center [1139, 232] width 52 height 443
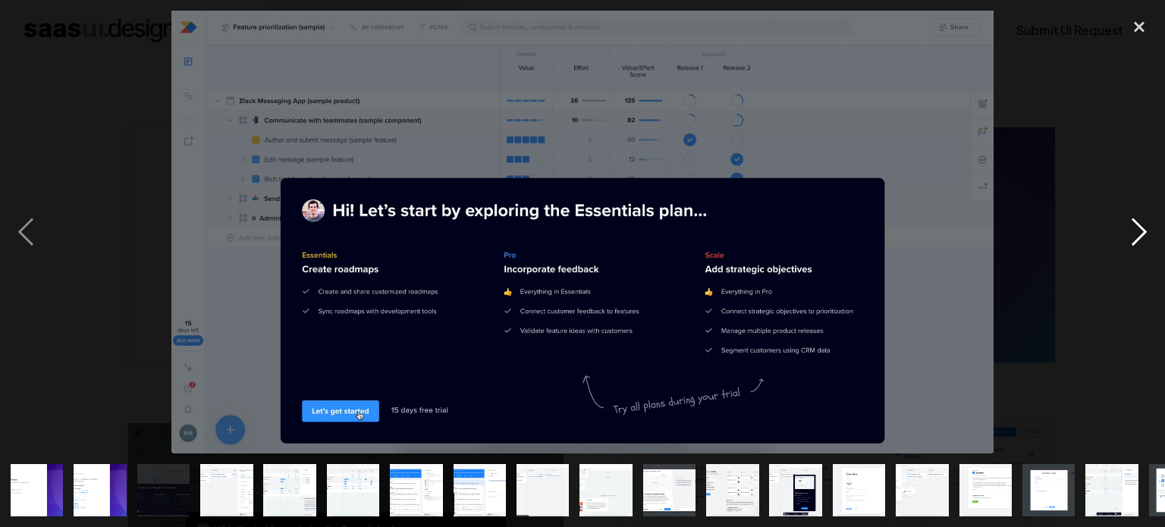
click at [1148, 244] on div "next image" at bounding box center [1139, 232] width 52 height 443
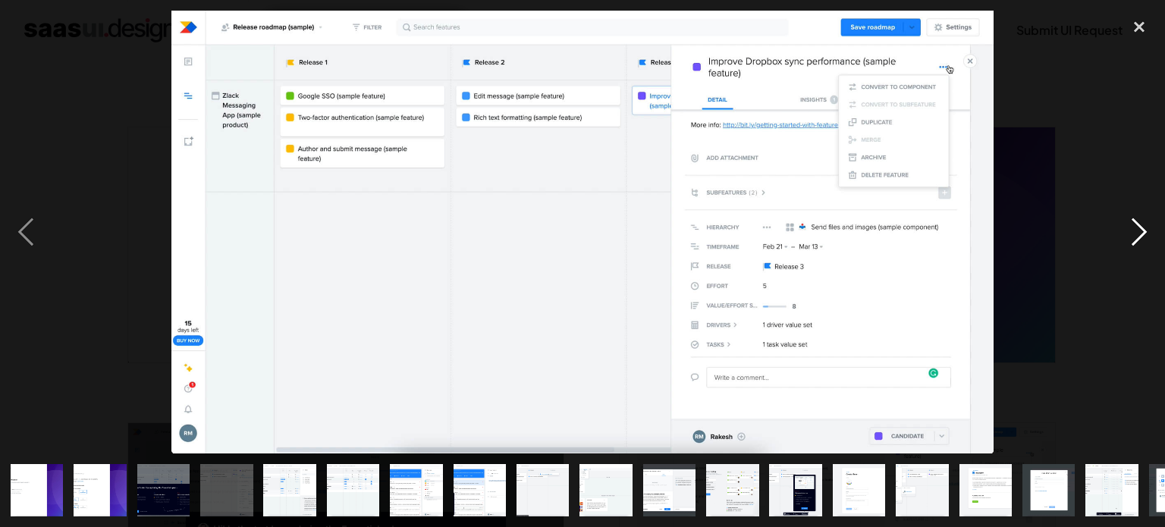
click at [1148, 244] on div "next image" at bounding box center [1139, 232] width 52 height 443
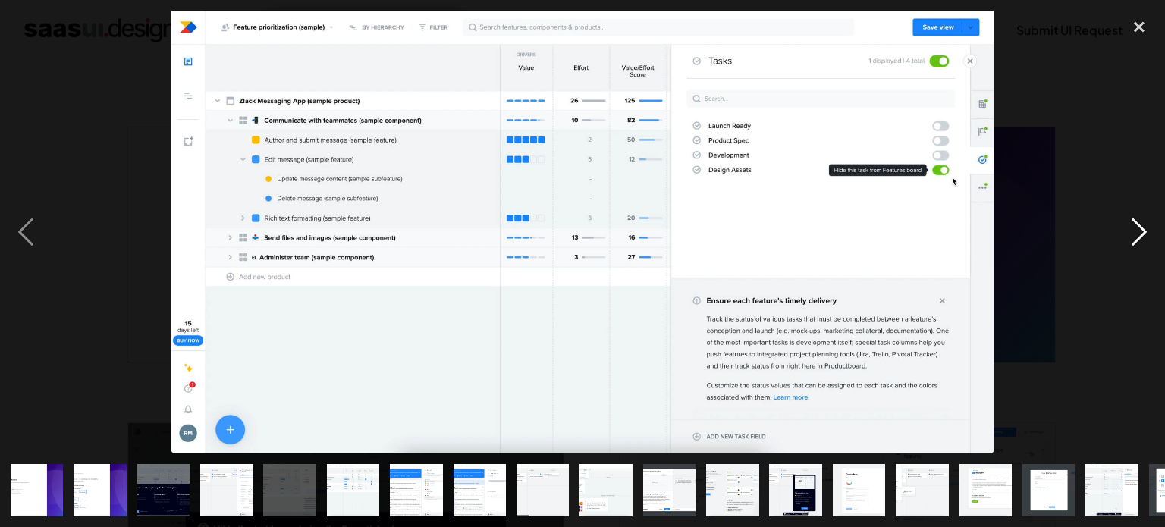
click at [1148, 244] on div "next image" at bounding box center [1139, 232] width 52 height 443
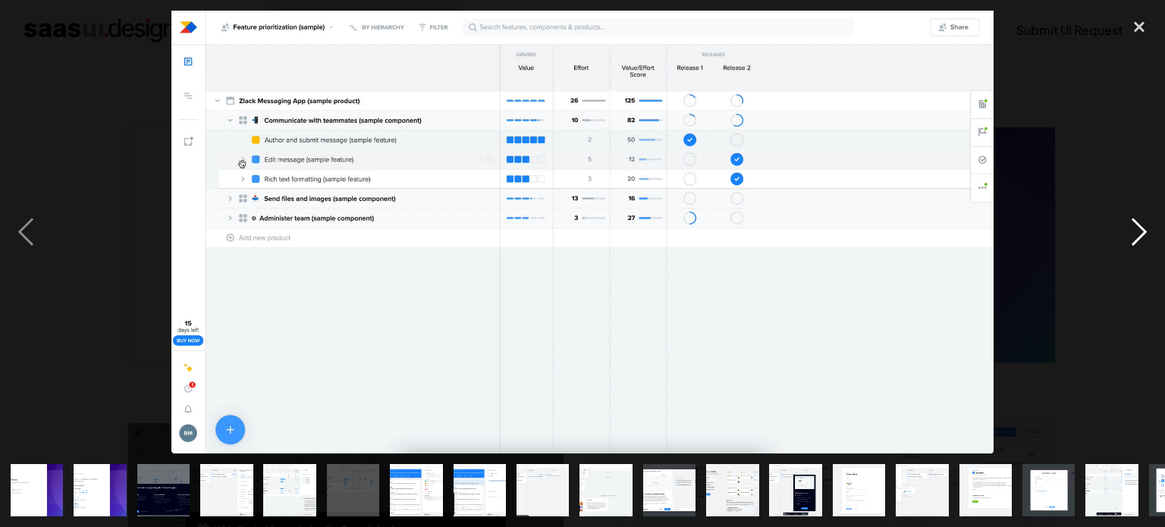
click at [1148, 243] on div "next image" at bounding box center [1139, 232] width 52 height 443
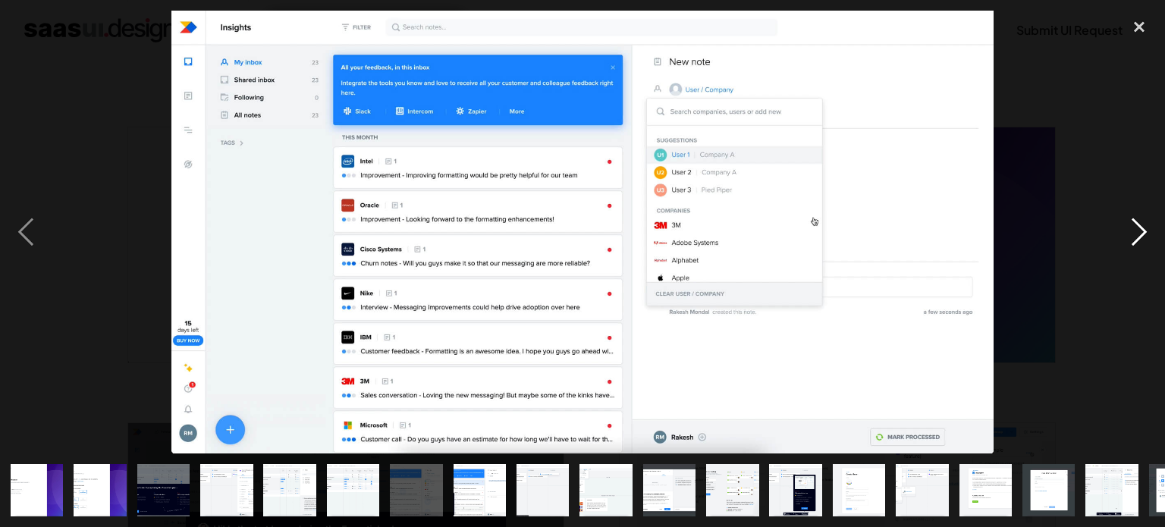
click at [1148, 243] on div "next image" at bounding box center [1139, 232] width 52 height 443
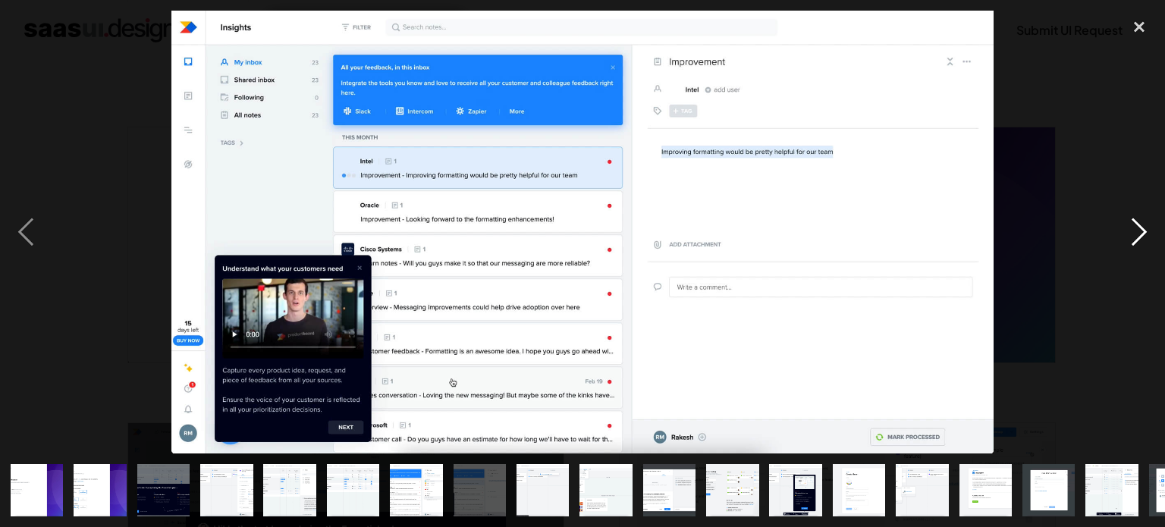
click at [1148, 243] on div "next image" at bounding box center [1139, 232] width 52 height 443
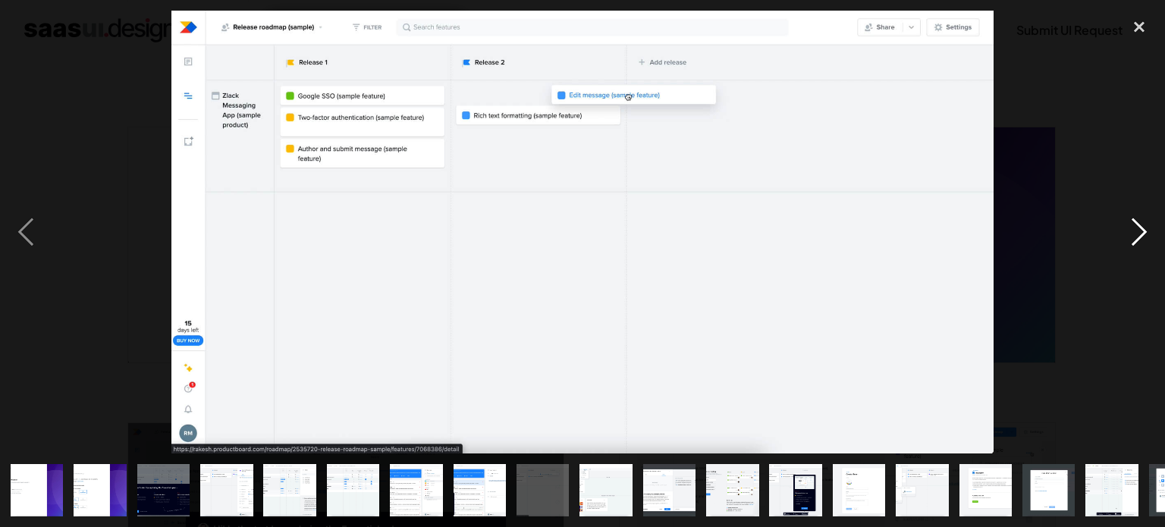
click at [1148, 243] on div "next image" at bounding box center [1139, 232] width 52 height 443
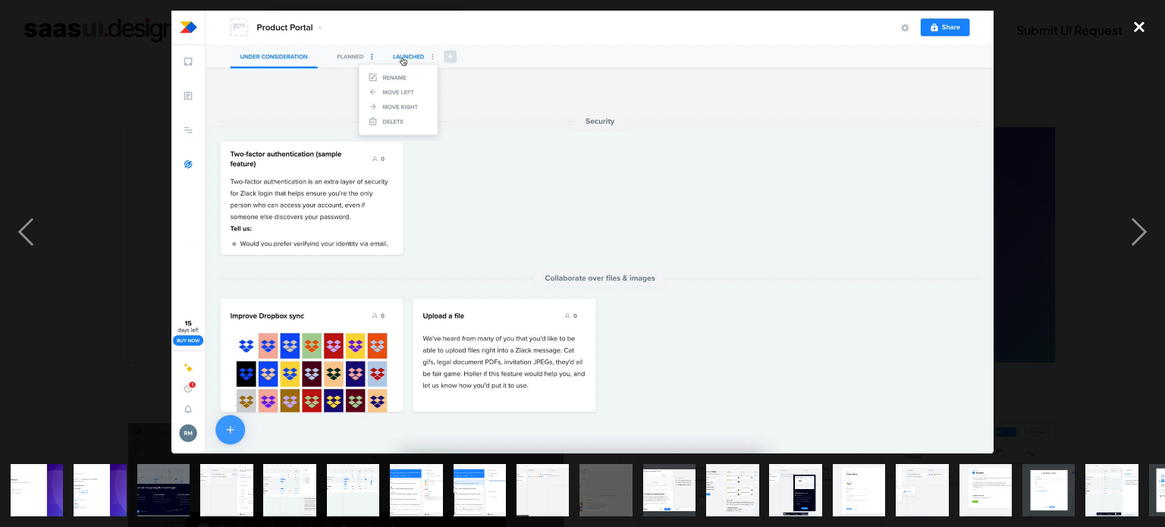
click at [1137, 29] on div "close lightbox" at bounding box center [1139, 27] width 52 height 33
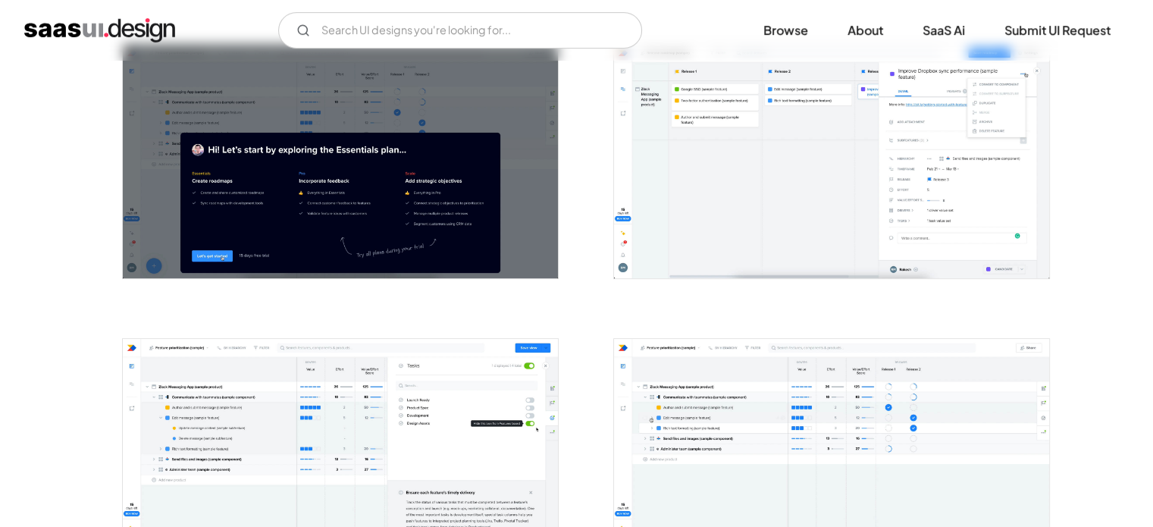
scroll to position [986, 0]
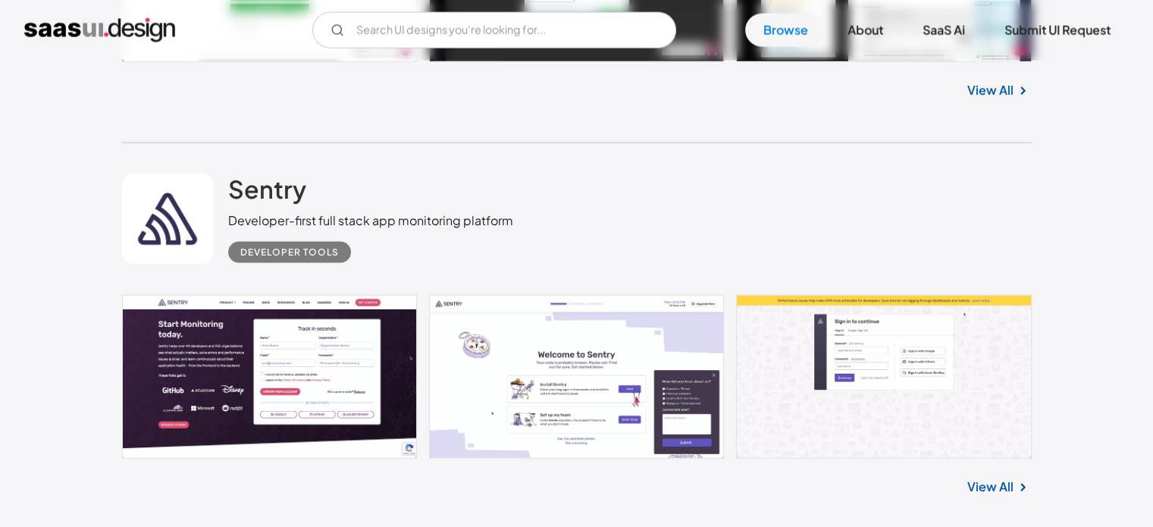
scroll to position [9078, 0]
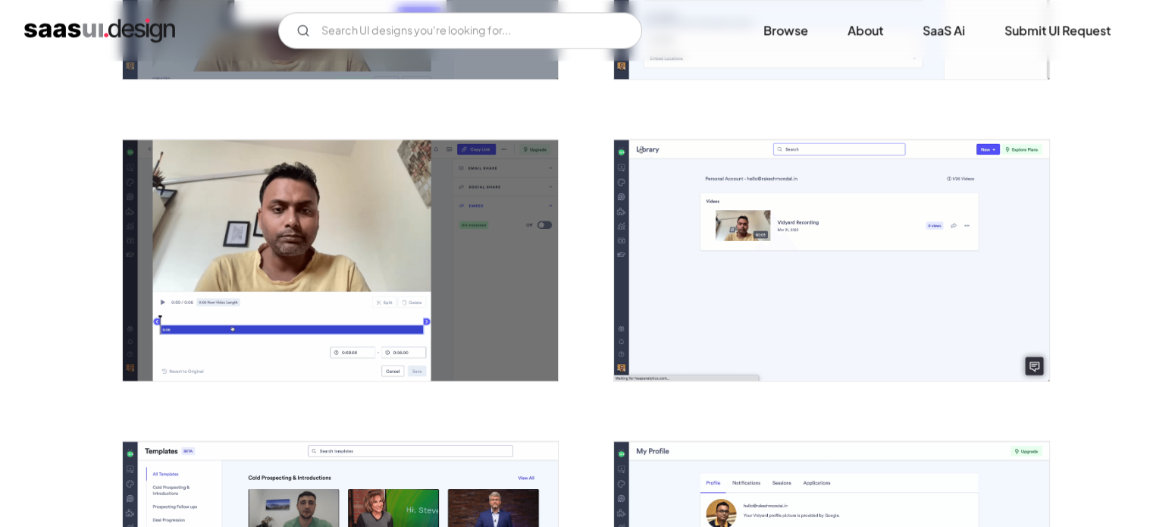
scroll to position [2426, 0]
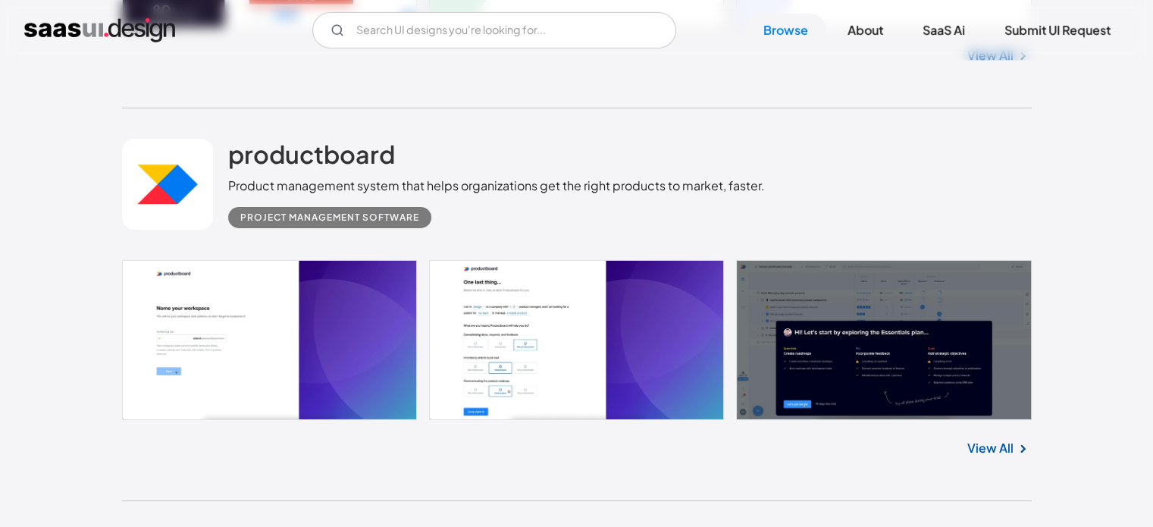
scroll to position [10907, 0]
